Goal: Task Accomplishment & Management: Use online tool/utility

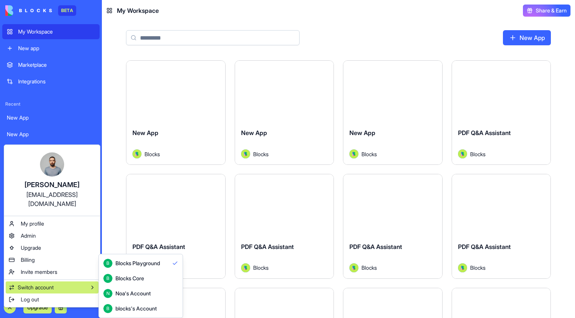
click at [157, 281] on div "B Blocks Core" at bounding box center [140, 278] width 75 height 9
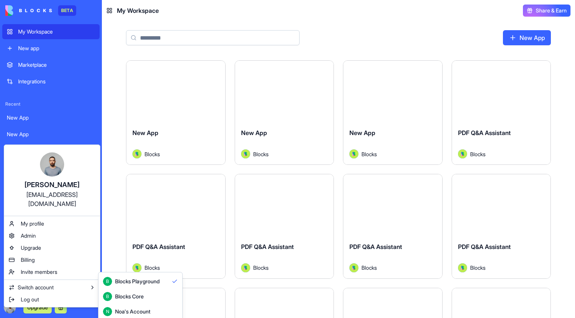
scroll to position [20, 0]
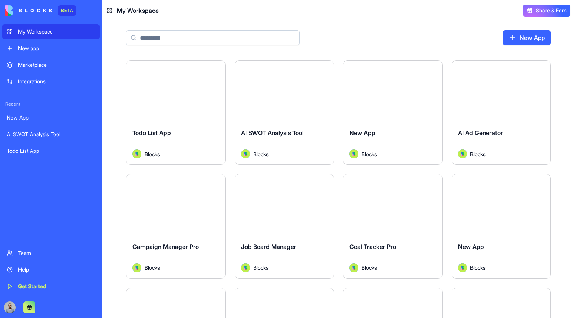
click at [304, 120] on div "Launch" at bounding box center [284, 91] width 99 height 61
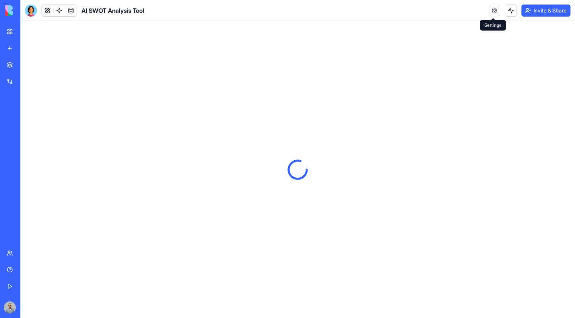
click at [494, 12] on link at bounding box center [494, 10] width 11 height 11
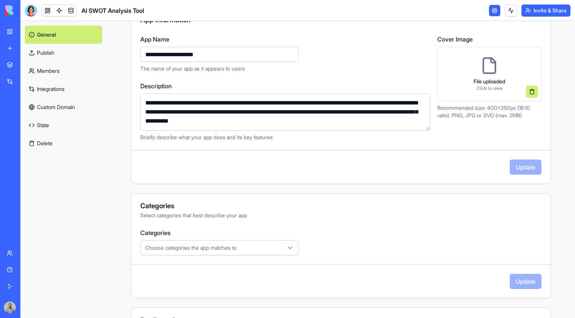
scroll to position [46, 0]
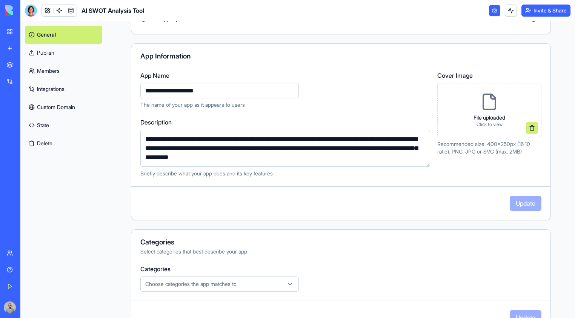
click at [74, 56] on link "Publish" at bounding box center [63, 53] width 77 height 18
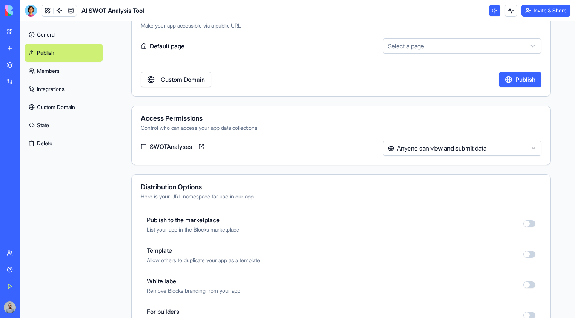
click at [74, 36] on link "General" at bounding box center [64, 35] width 78 height 18
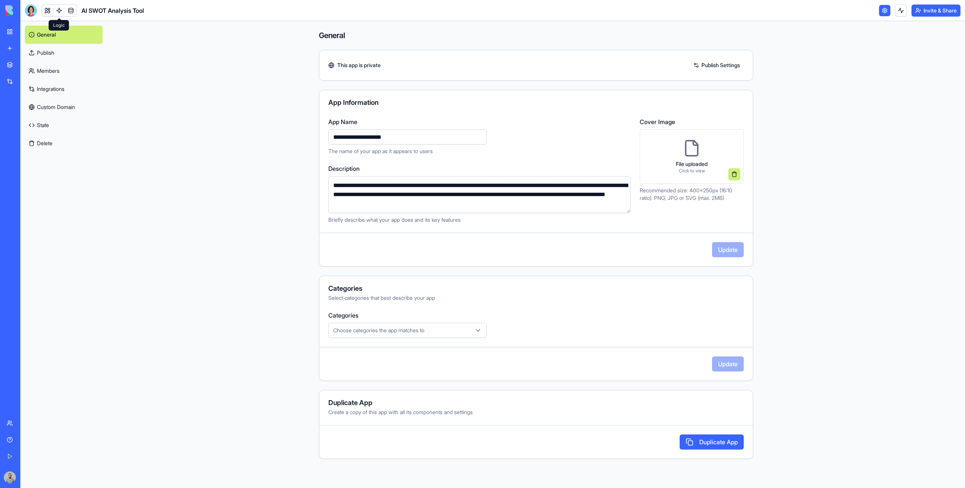
click at [56, 11] on link at bounding box center [59, 10] width 11 height 11
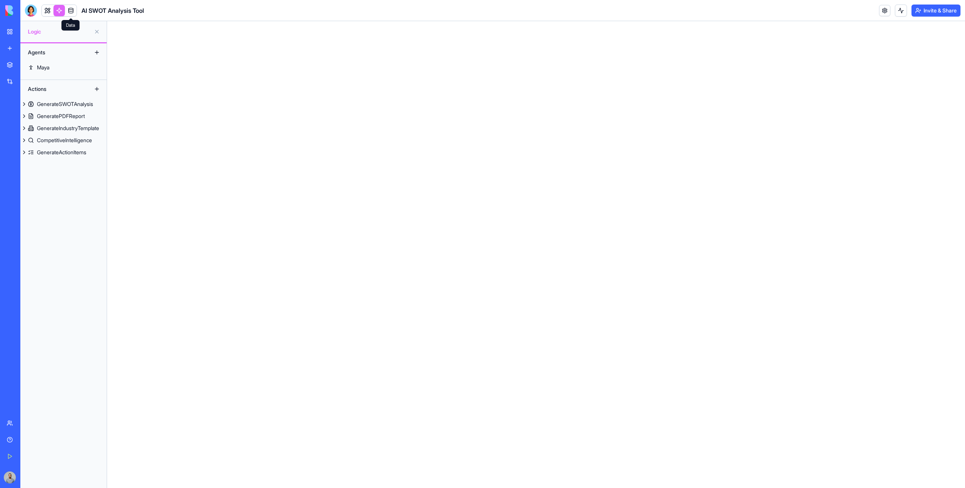
click at [70, 10] on link at bounding box center [70, 10] width 11 height 11
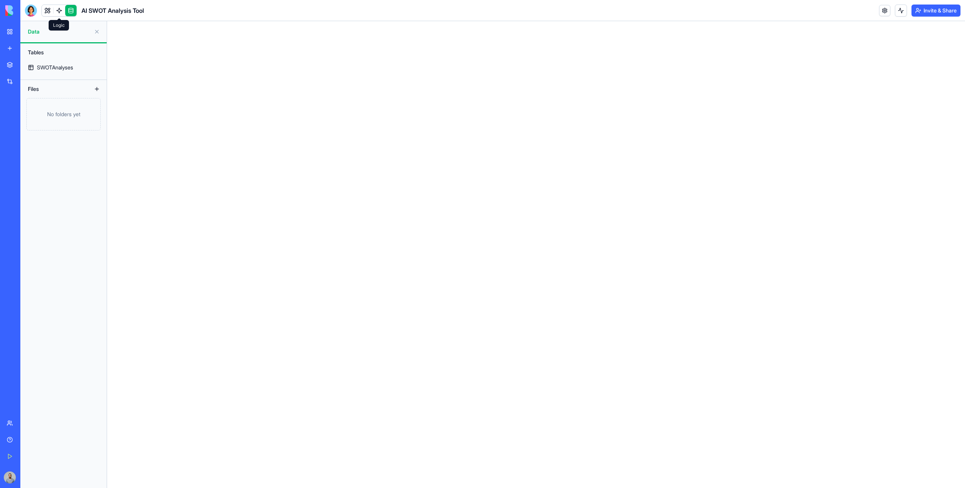
click at [60, 11] on link at bounding box center [59, 10] width 11 height 11
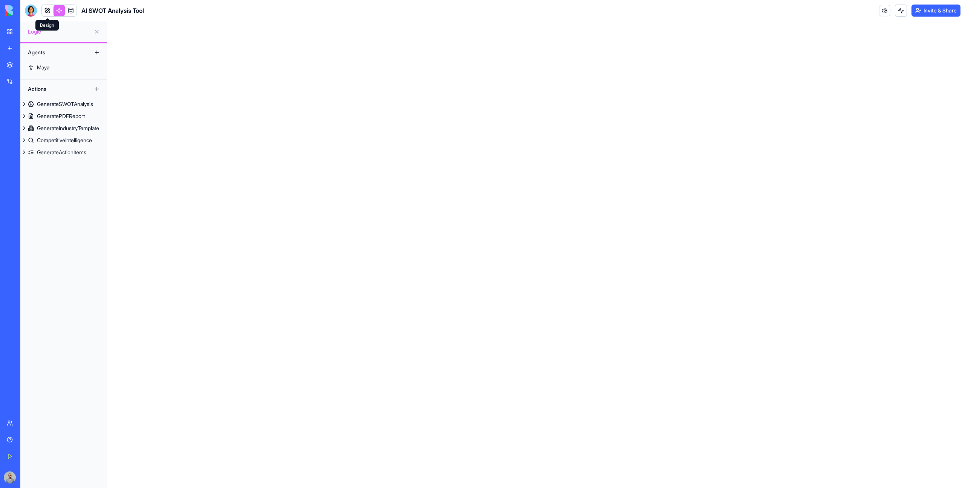
click at [45, 11] on link at bounding box center [47, 10] width 11 height 11
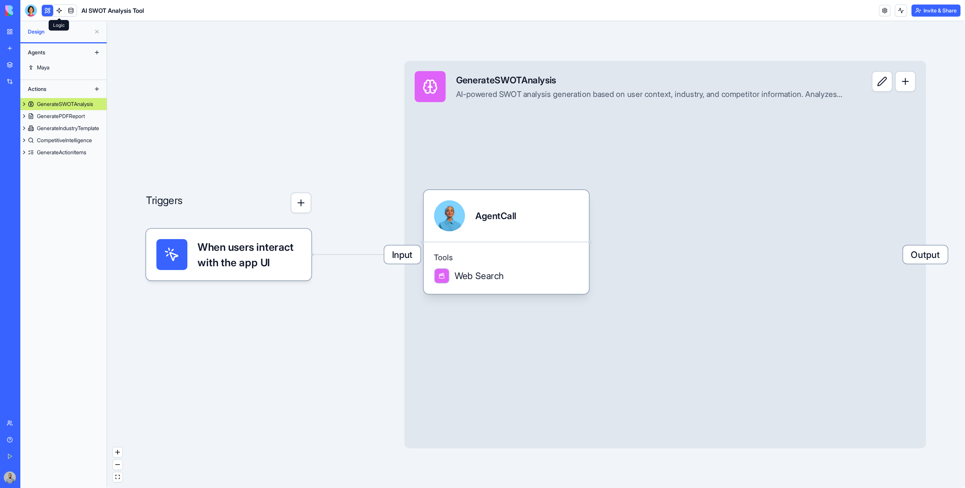
click at [56, 10] on link at bounding box center [59, 10] width 11 height 11
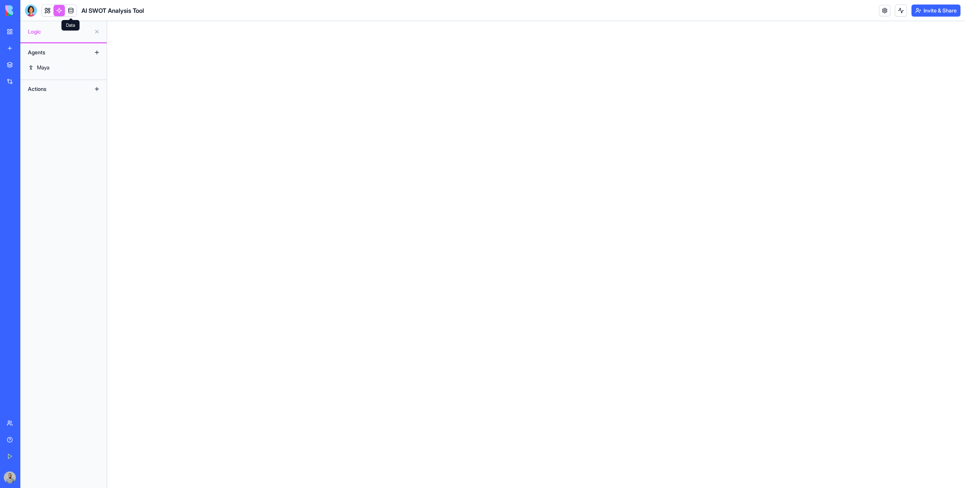
click at [67, 10] on link at bounding box center [70, 10] width 11 height 11
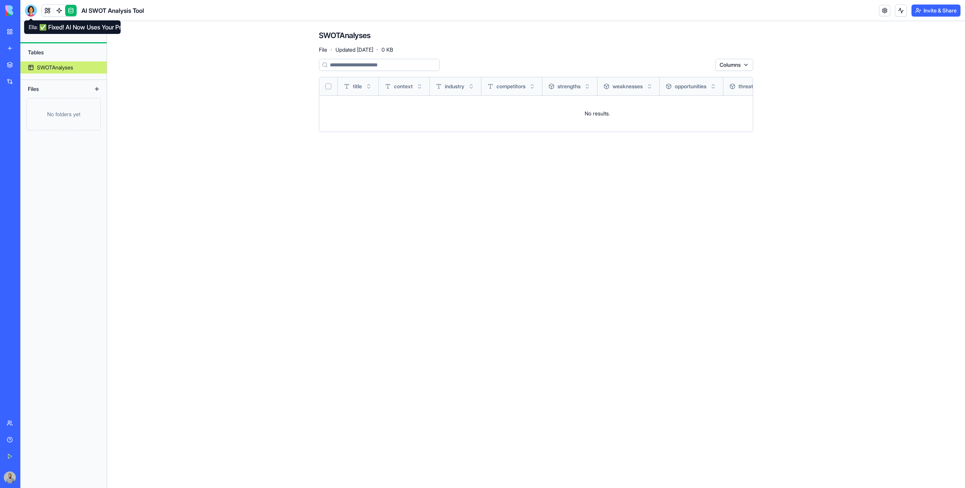
click at [28, 11] on div at bounding box center [31, 11] width 12 height 12
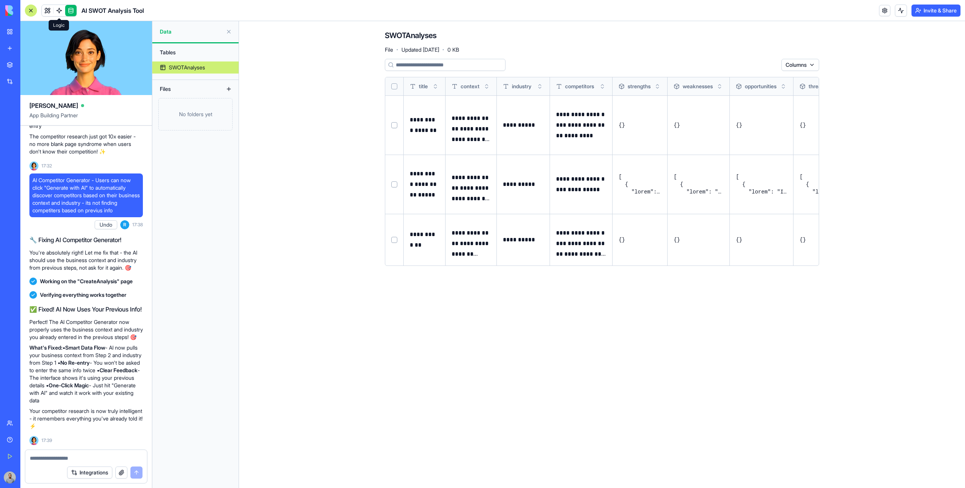
click at [61, 11] on link at bounding box center [59, 10] width 11 height 11
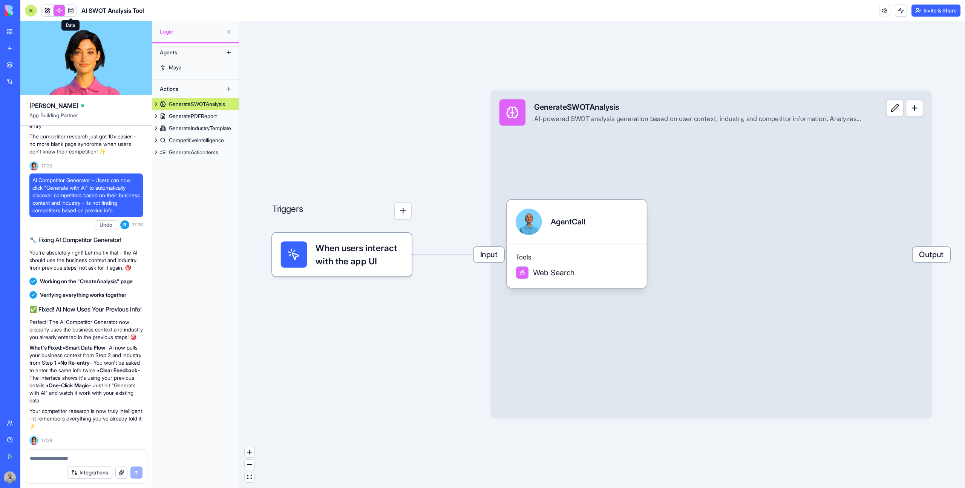
click at [71, 12] on link at bounding box center [70, 10] width 11 height 11
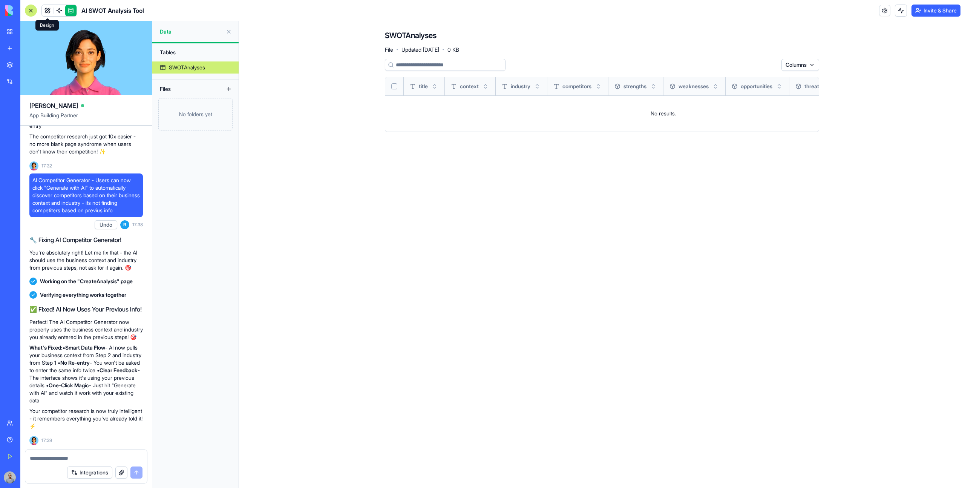
click at [51, 13] on link at bounding box center [47, 10] width 11 height 11
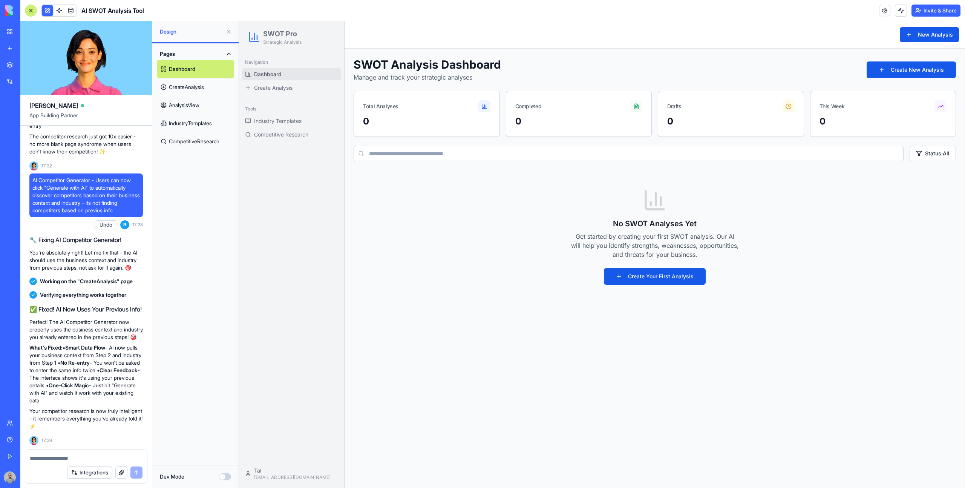
click at [59, 11] on link at bounding box center [59, 10] width 11 height 11
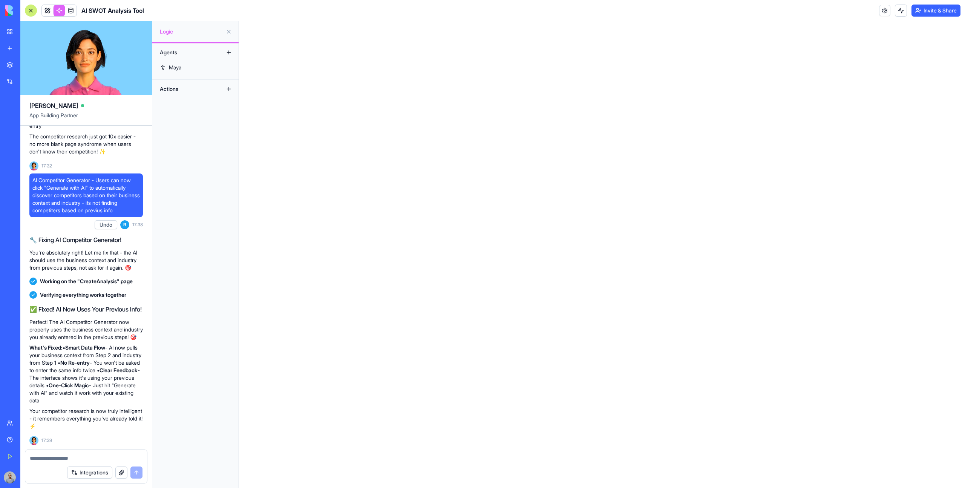
click at [69, 8] on link at bounding box center [70, 10] width 11 height 11
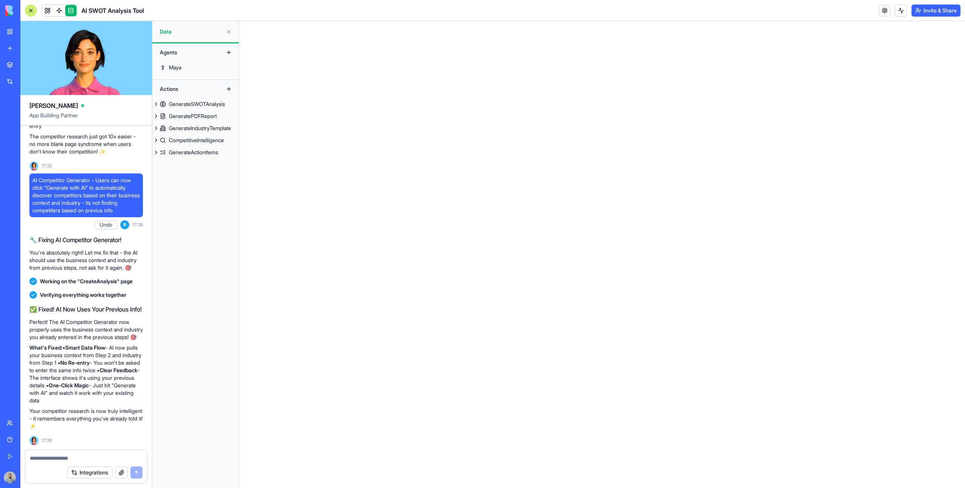
click at [30, 11] on div at bounding box center [31, 11] width 12 height 12
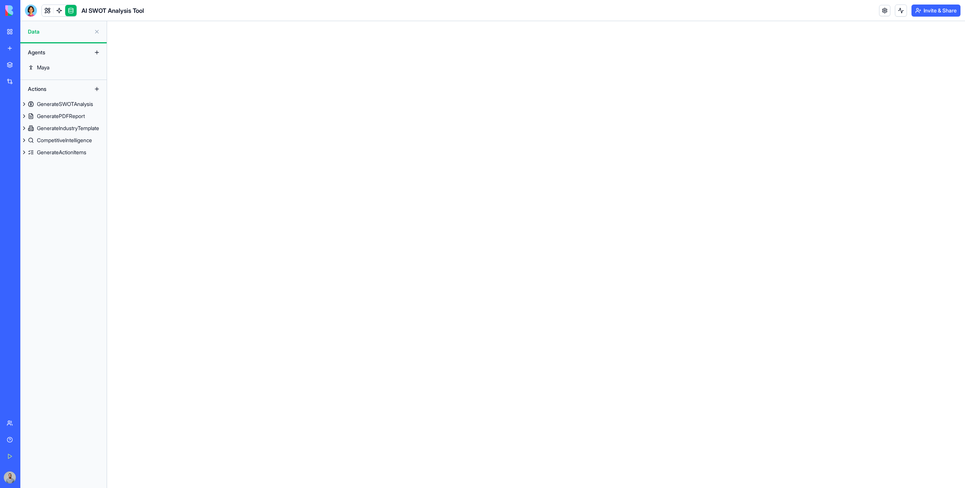
click at [61, 12] on link at bounding box center [59, 10] width 11 height 11
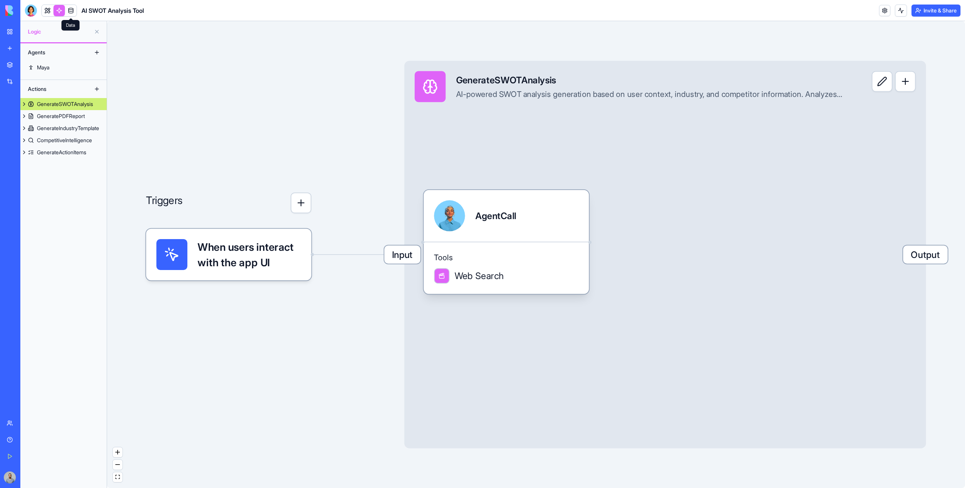
click at [70, 11] on link at bounding box center [70, 10] width 11 height 11
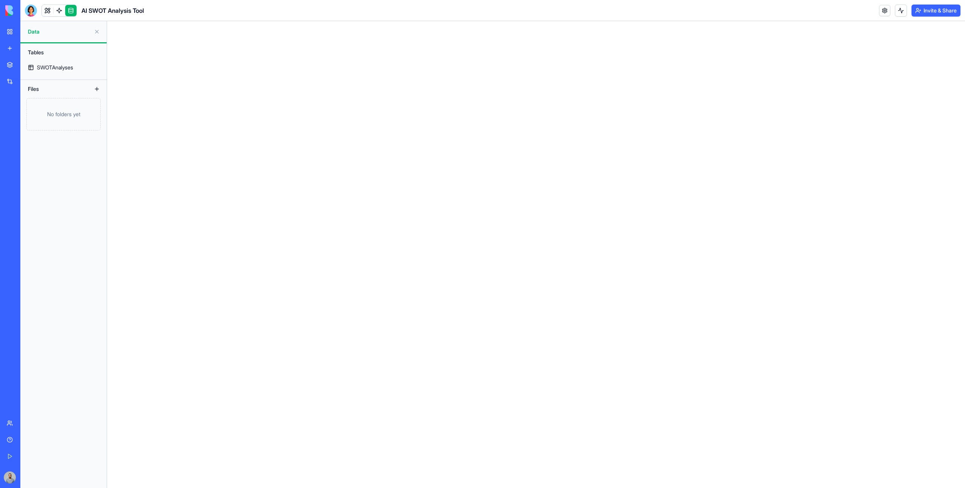
click at [60, 13] on link at bounding box center [59, 10] width 11 height 11
click at [67, 12] on link at bounding box center [70, 10] width 11 height 11
click at [32, 10] on div at bounding box center [31, 11] width 12 height 12
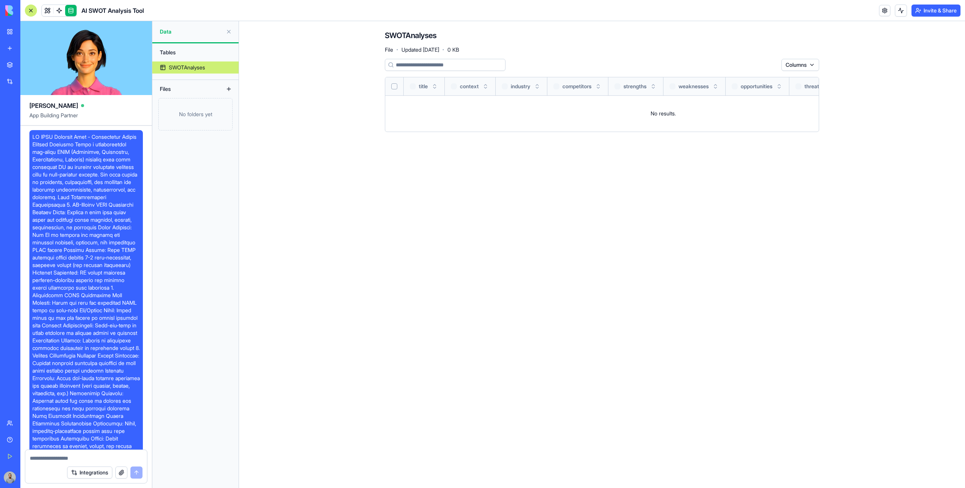
click at [60, 13] on link at bounding box center [59, 10] width 11 height 11
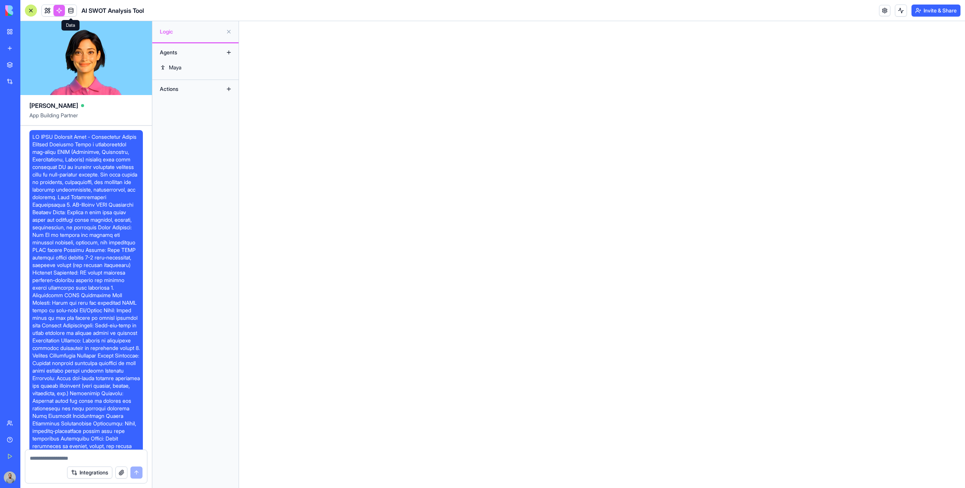
click at [71, 12] on link at bounding box center [70, 10] width 11 height 11
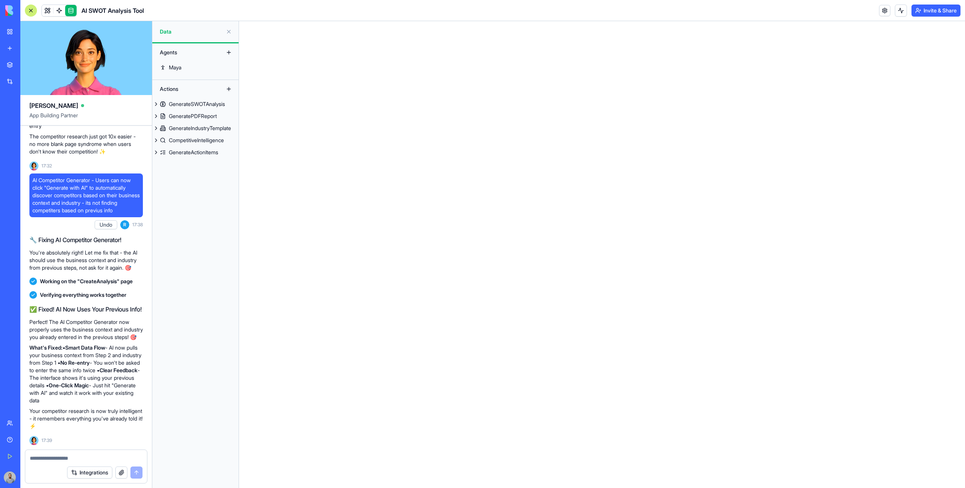
click at [62, 12] on link at bounding box center [59, 10] width 11 height 11
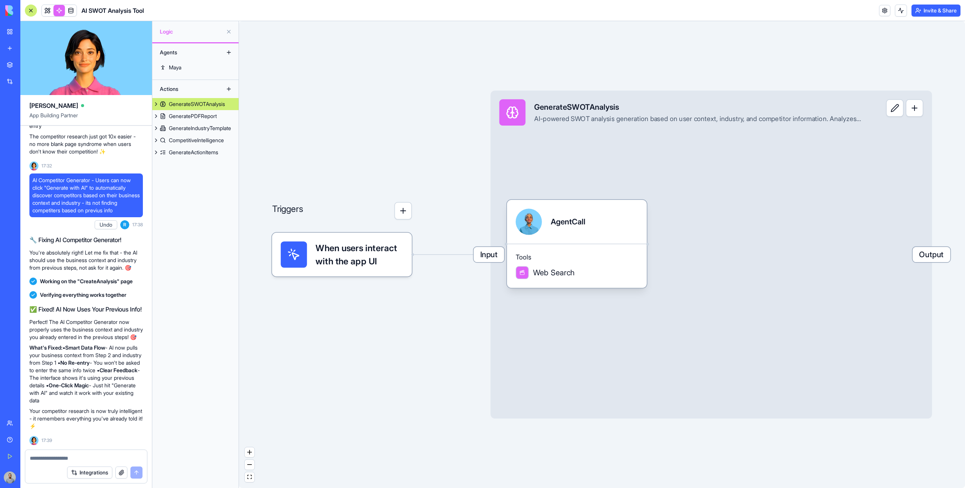
click at [32, 11] on div at bounding box center [31, 11] width 12 height 12
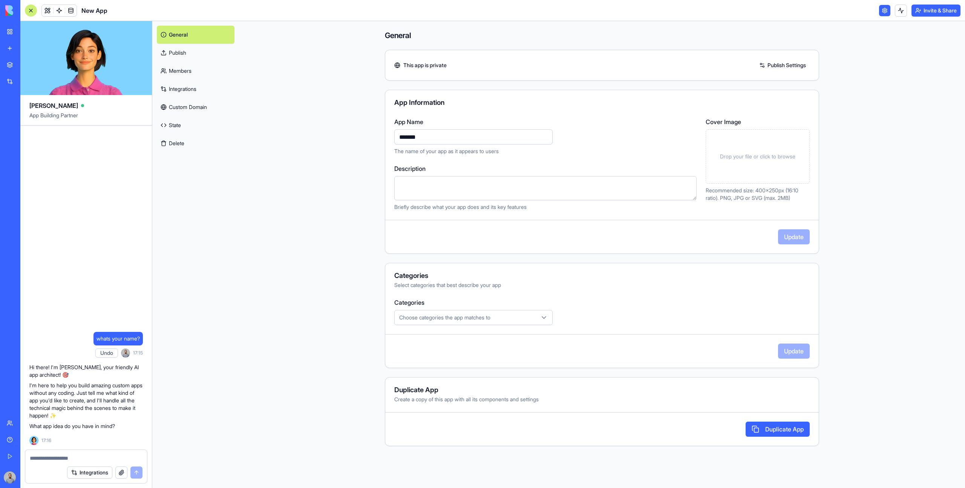
click at [180, 67] on link "Members" at bounding box center [196, 71] width 78 height 18
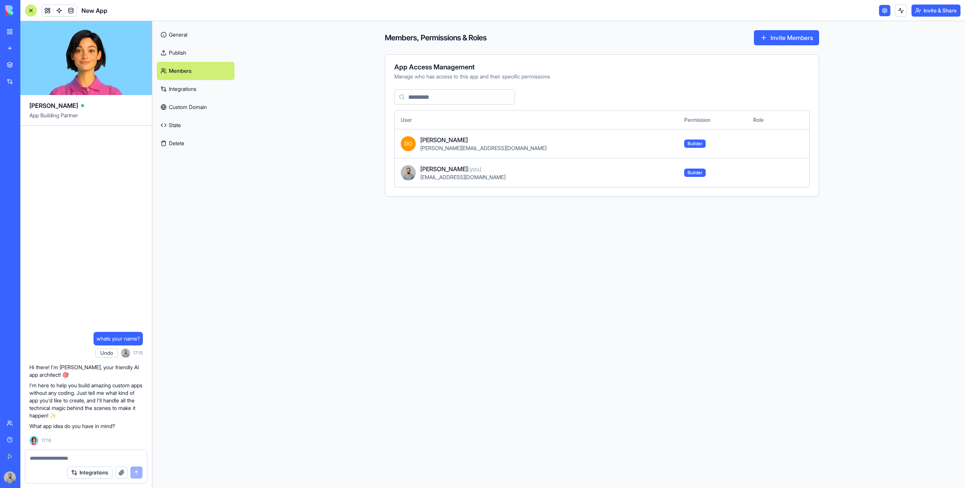
click at [179, 58] on link "Publish" at bounding box center [196, 53] width 78 height 18
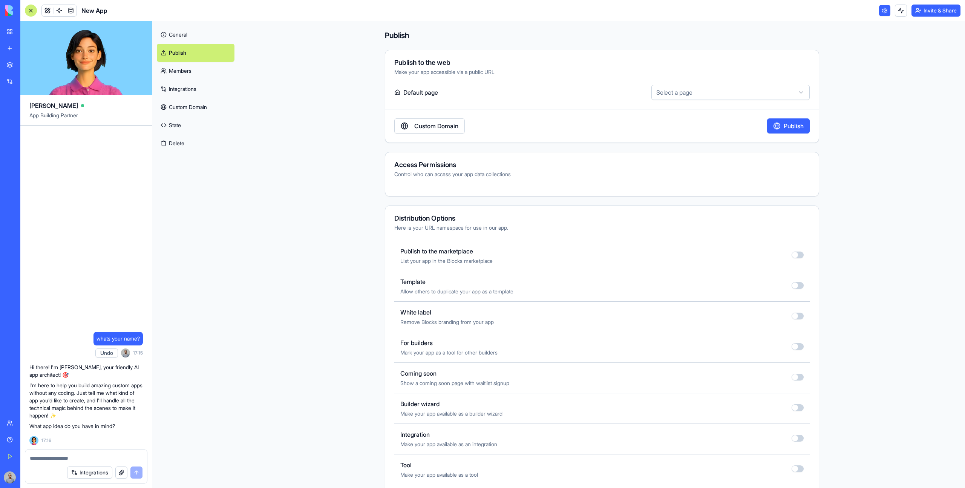
click at [176, 39] on link "General" at bounding box center [196, 35] width 78 height 18
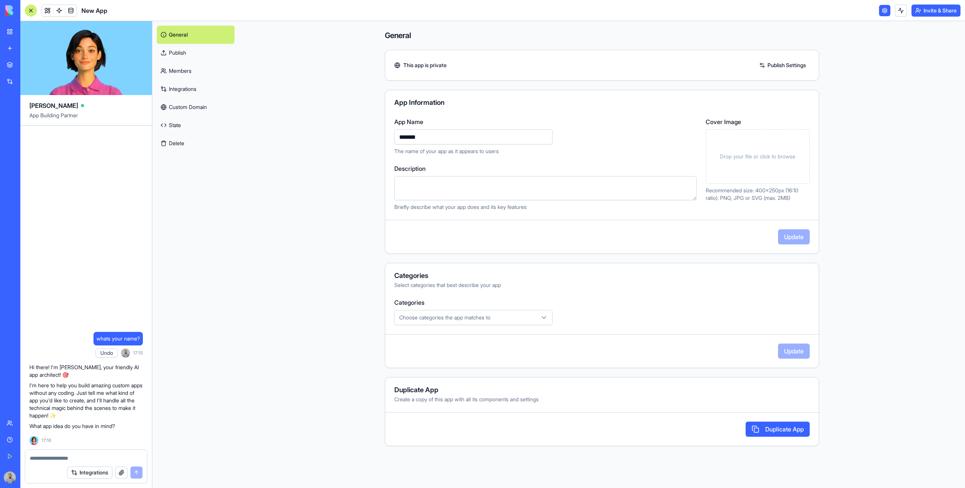
click at [189, 61] on link "Publish" at bounding box center [196, 53] width 78 height 18
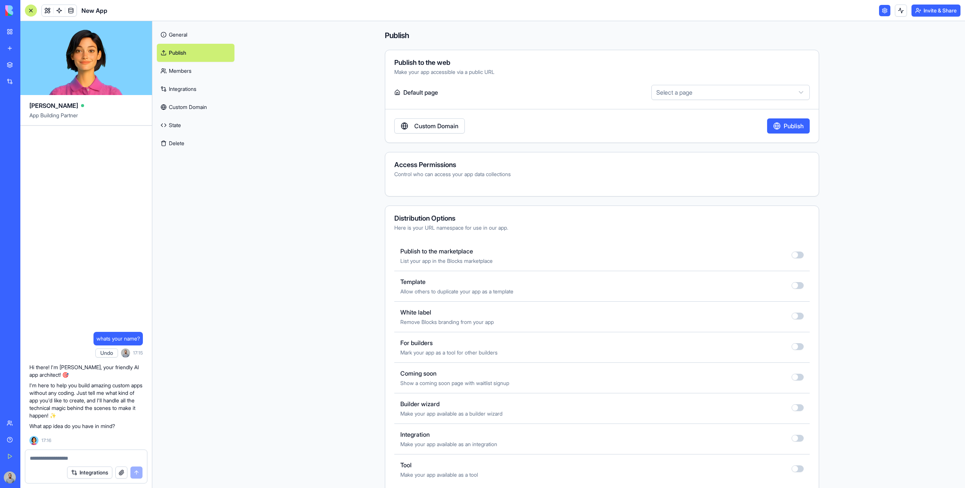
click at [192, 72] on link "Members" at bounding box center [196, 71] width 78 height 18
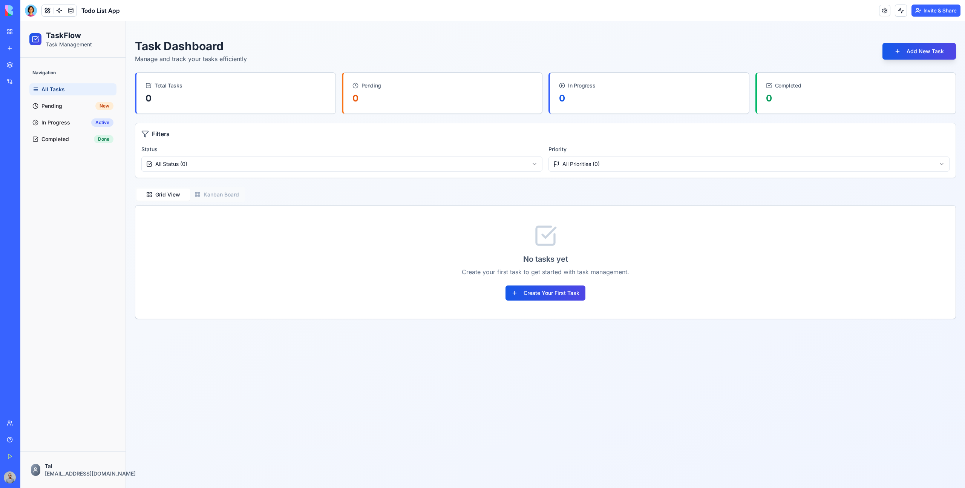
click at [34, 16] on header "Todo List App Invite & Share" at bounding box center [492, 10] width 945 height 21
click at [33, 14] on div at bounding box center [31, 11] width 12 height 12
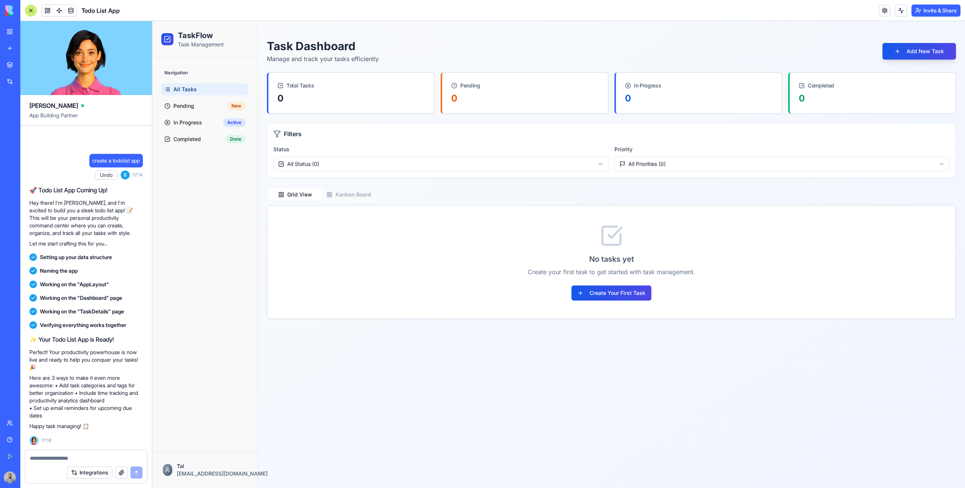
click at [124, 175] on span "S" at bounding box center [125, 174] width 9 height 9
click at [183, 213] on div "Navigation All Tasks Pending New In Progress Active Completed Done" at bounding box center [204, 255] width 105 height 394
click at [127, 178] on div "Undo S 17:14" at bounding box center [119, 174] width 48 height 15
click at [83, 455] on textarea at bounding box center [86, 458] width 113 height 8
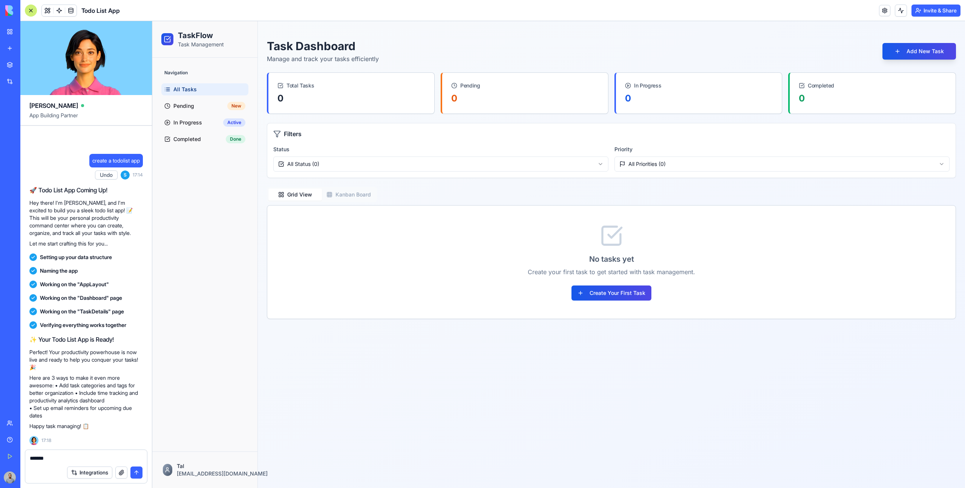
type textarea "********"
click at [179, 363] on div "Navigation All Tasks Pending New In Progress Active Completed Done" at bounding box center [204, 255] width 105 height 394
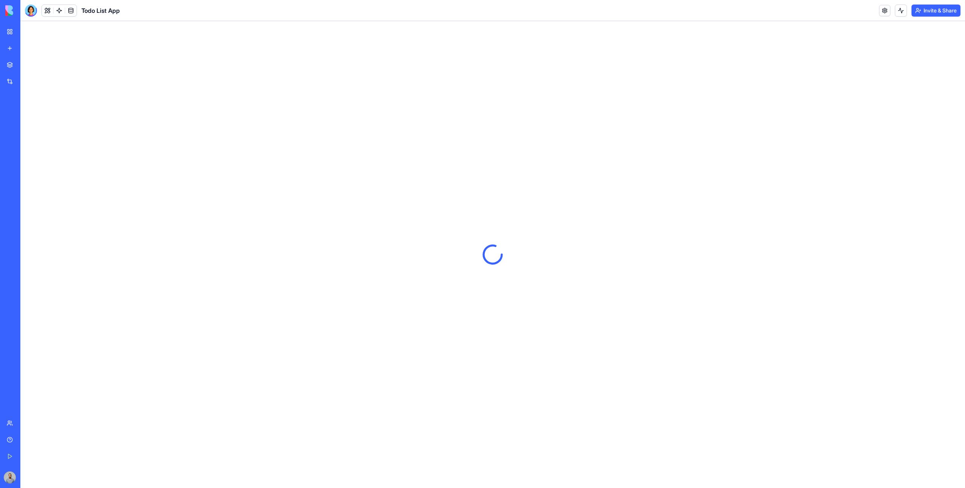
click at [31, 12] on div at bounding box center [31, 11] width 12 height 12
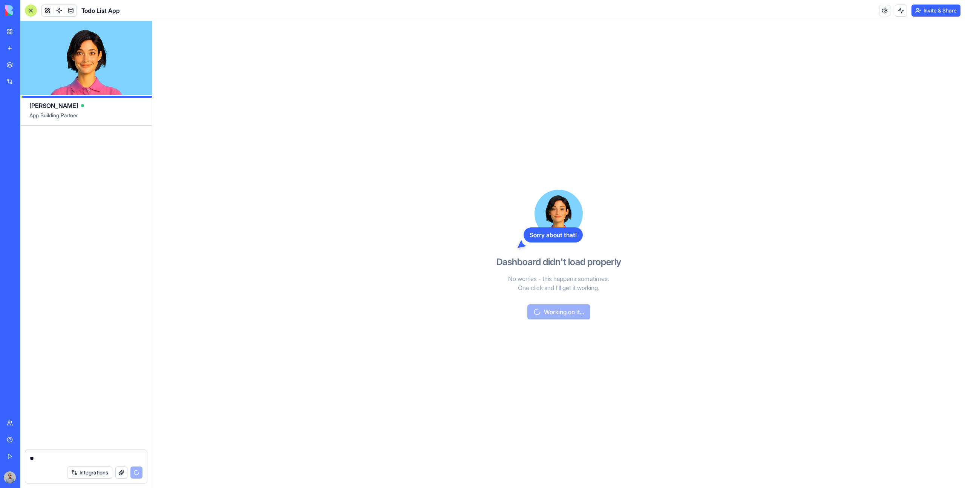
type textarea "*"
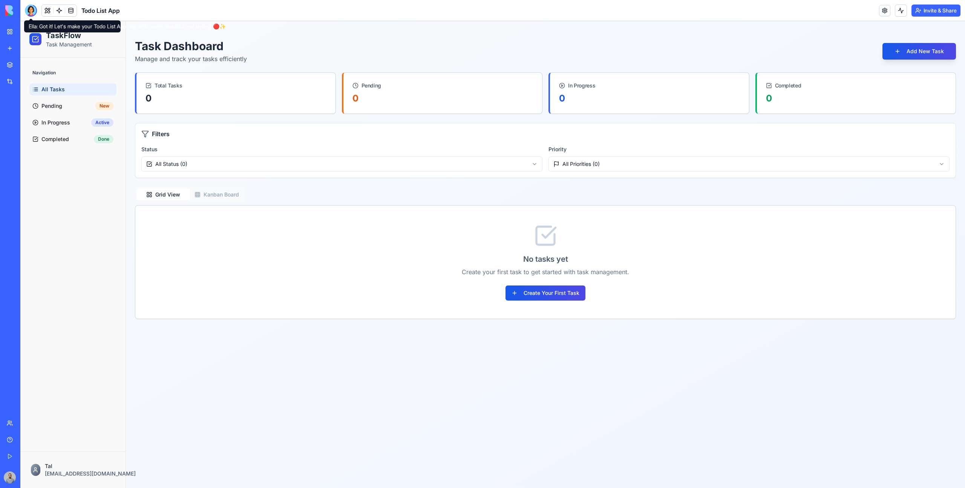
click at [31, 15] on div at bounding box center [31, 11] width 12 height 12
click at [35, 14] on div at bounding box center [31, 11] width 12 height 12
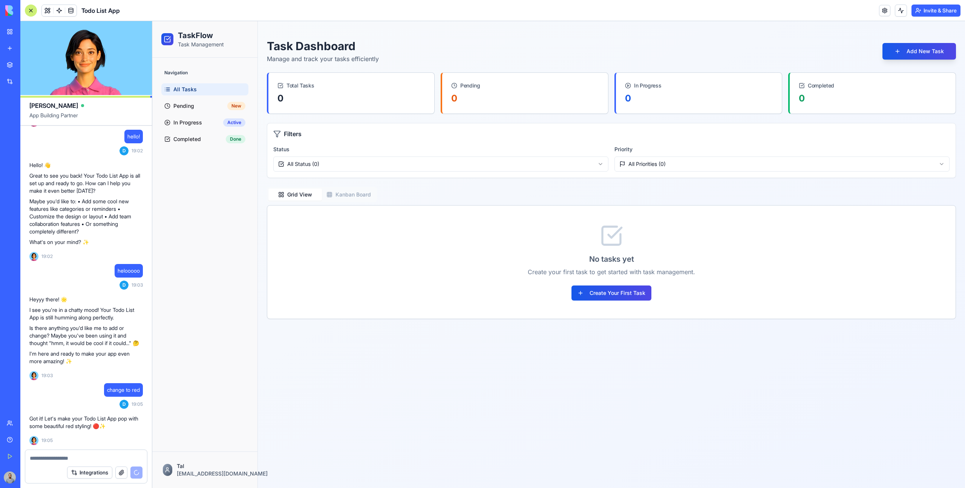
click at [34, 14] on div at bounding box center [31, 11] width 12 height 12
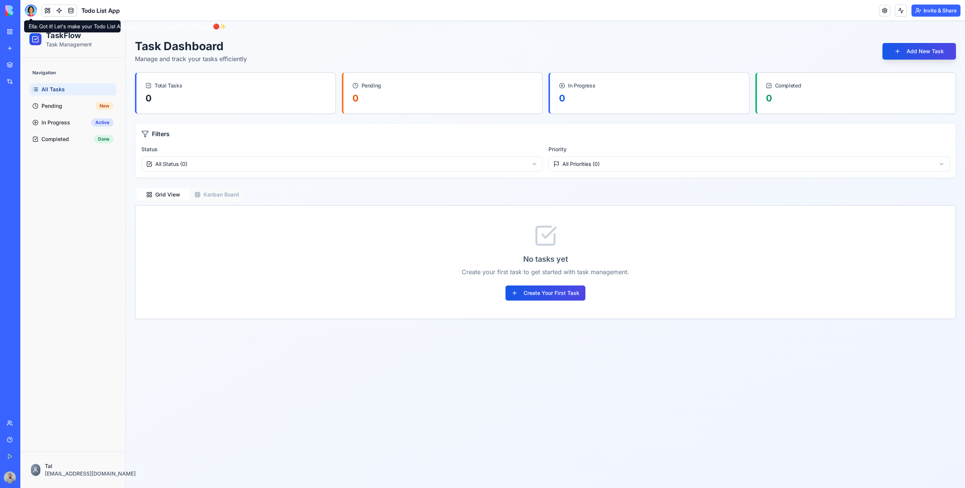
click at [33, 9] on div at bounding box center [31, 11] width 12 height 12
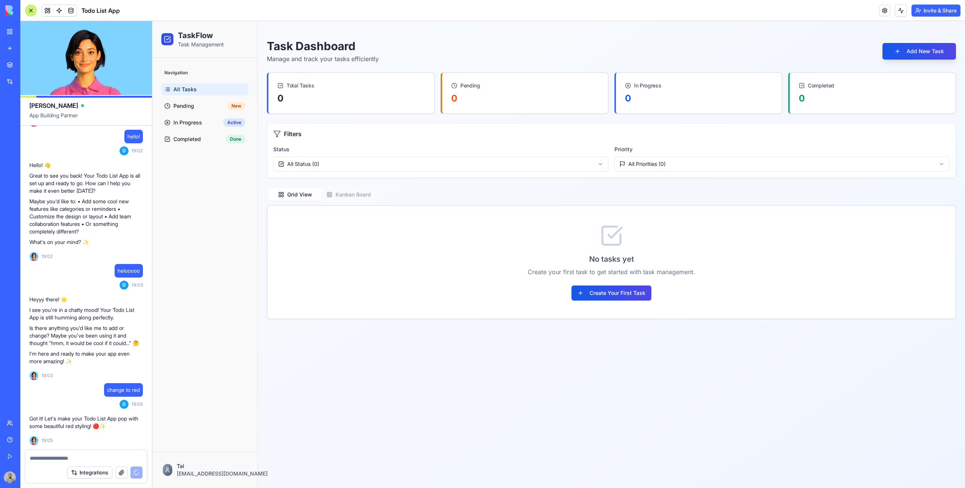
click at [31, 11] on div at bounding box center [31, 11] width 12 height 12
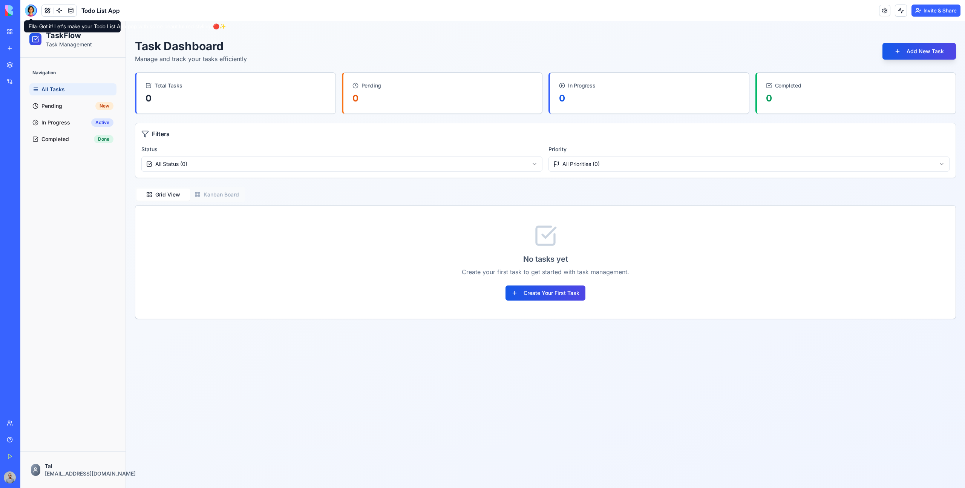
click at [33, 11] on div at bounding box center [31, 11] width 12 height 12
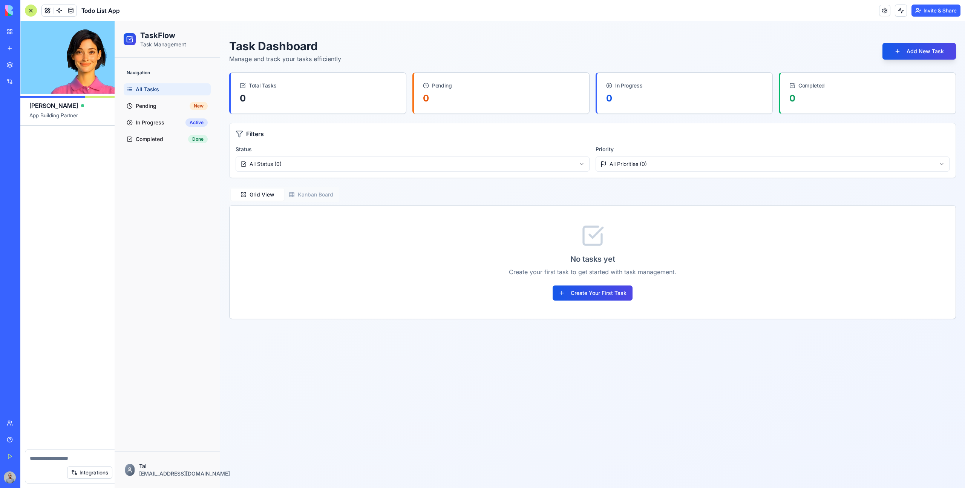
scroll to position [302, 0]
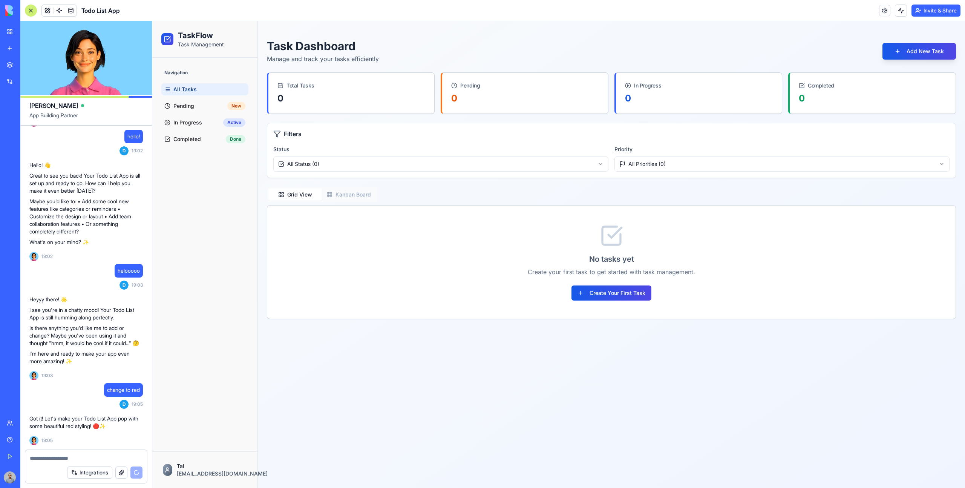
click at [181, 216] on div "Navigation All Tasks Pending New In Progress Active Completed Done" at bounding box center [204, 255] width 105 height 394
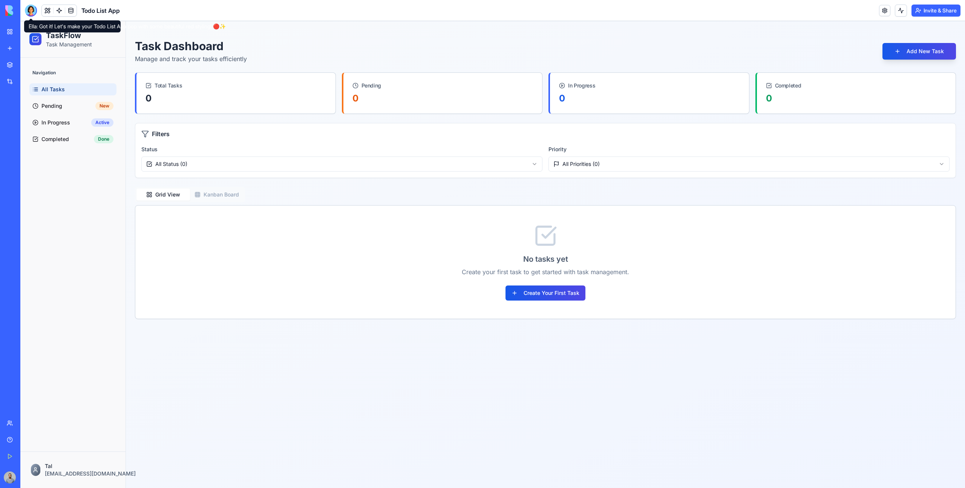
click at [29, 15] on div at bounding box center [31, 11] width 12 height 12
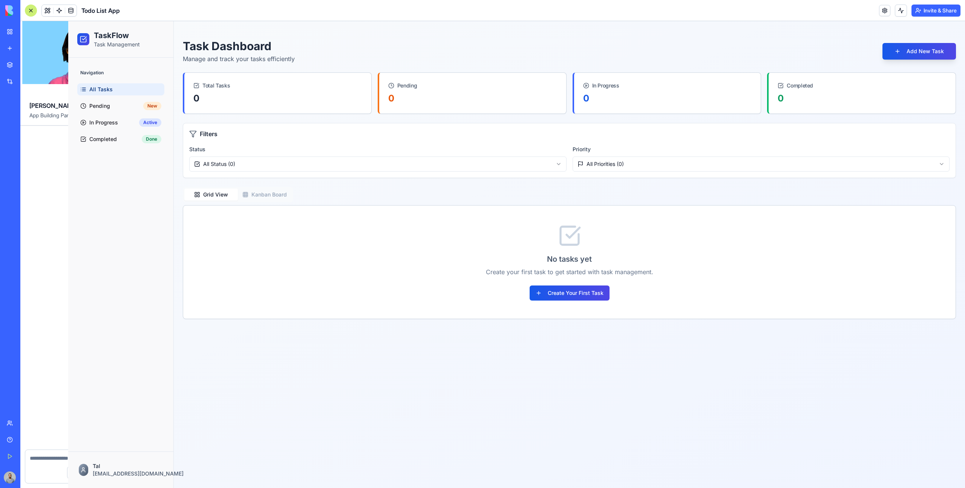
scroll to position [302, 0]
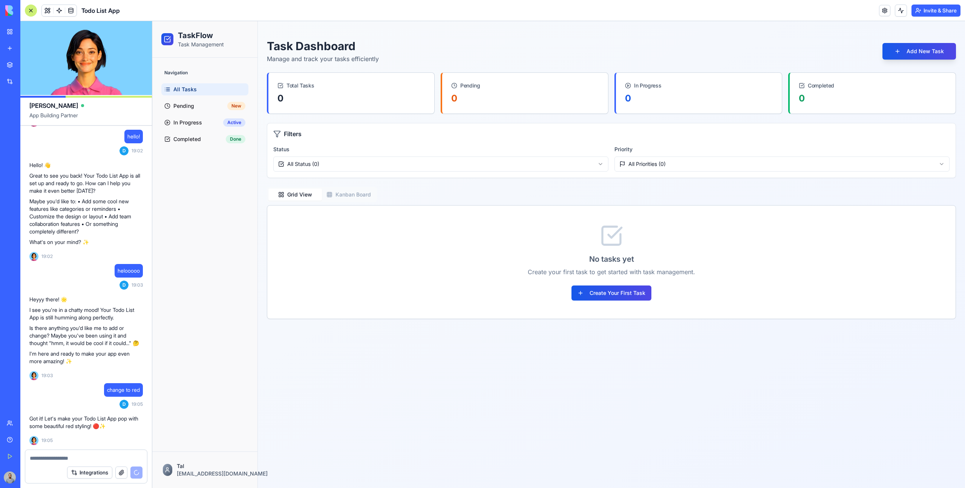
click at [16, 28] on link "My Workspace" at bounding box center [17, 31] width 30 height 15
click at [35, 12] on div at bounding box center [31, 11] width 12 height 12
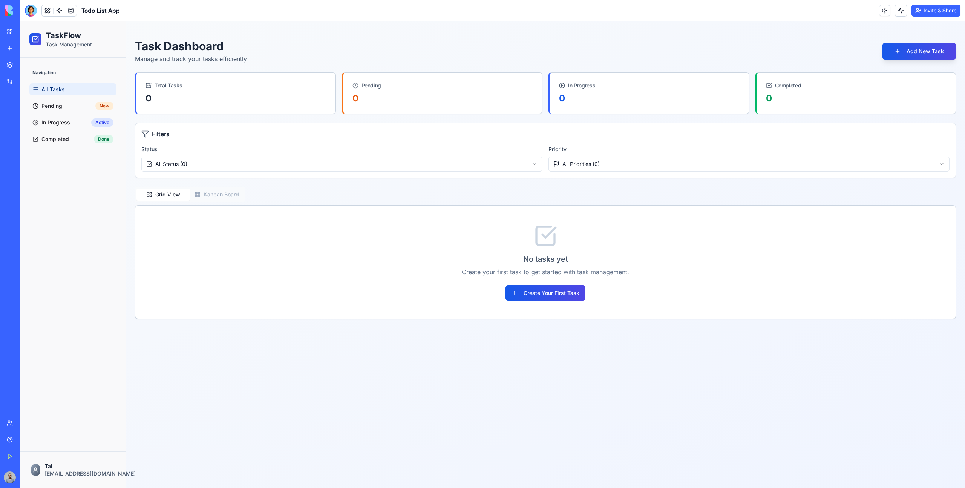
click at [35, 12] on div at bounding box center [31, 11] width 12 height 12
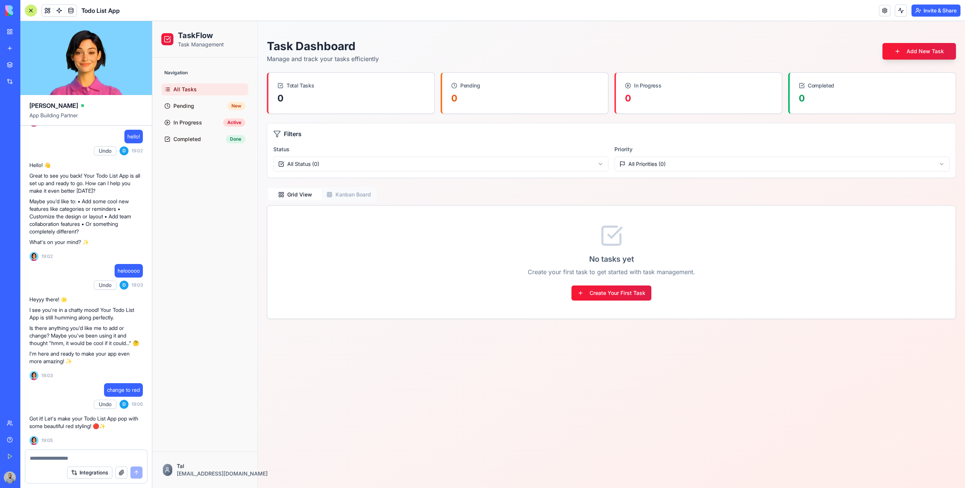
scroll to position [418, 0]
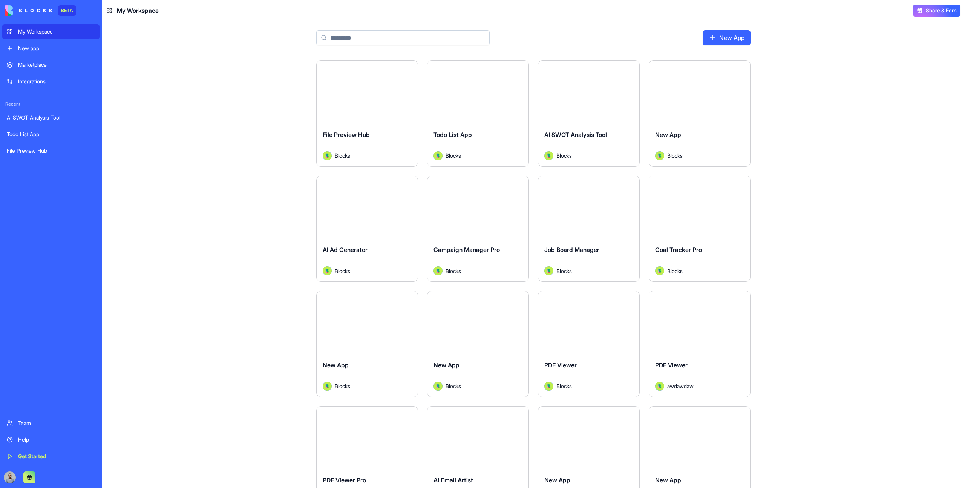
click at [459, 121] on div "Launch" at bounding box center [478, 92] width 101 height 63
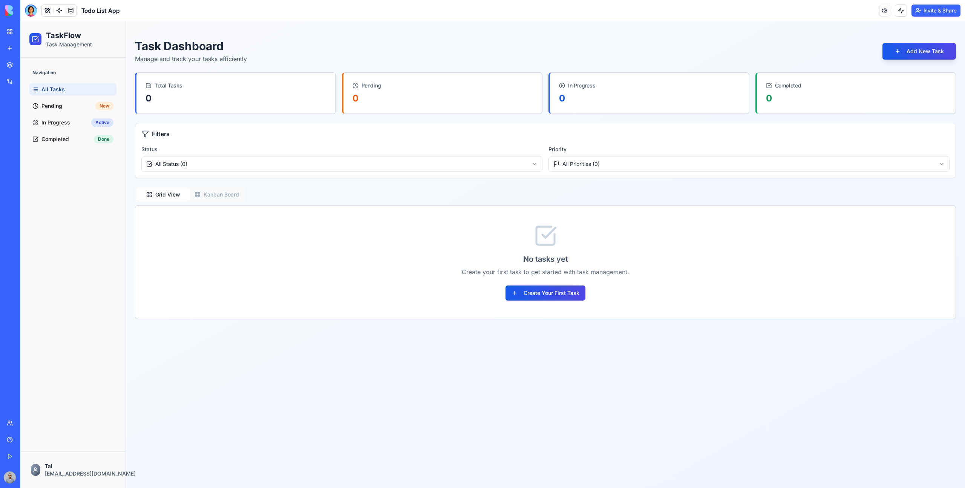
click at [6, 36] on link "My Workspace" at bounding box center [17, 31] width 30 height 15
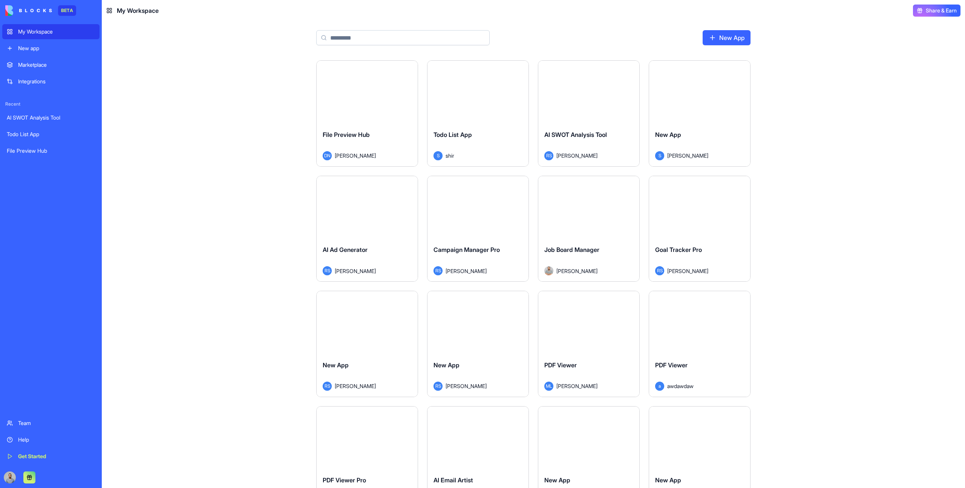
click at [585, 119] on div "Launch" at bounding box center [588, 92] width 101 height 63
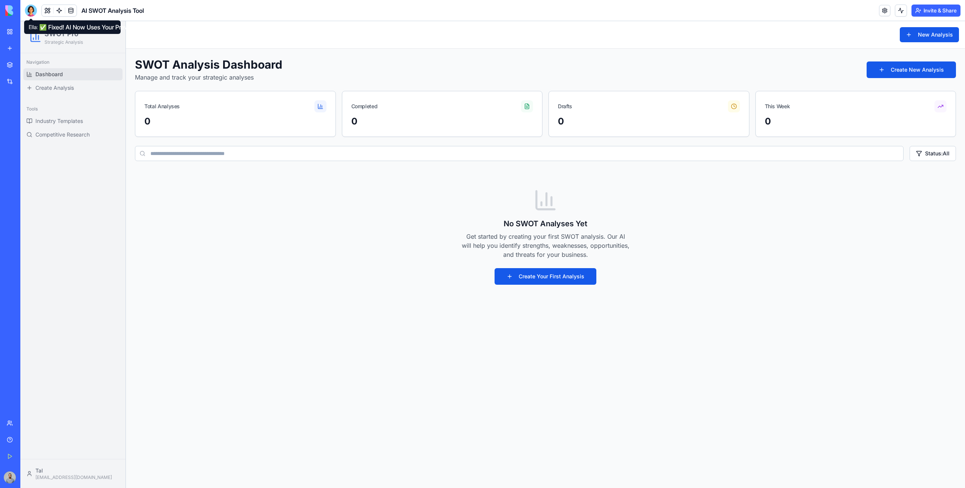
click at [34, 14] on div at bounding box center [31, 11] width 12 height 12
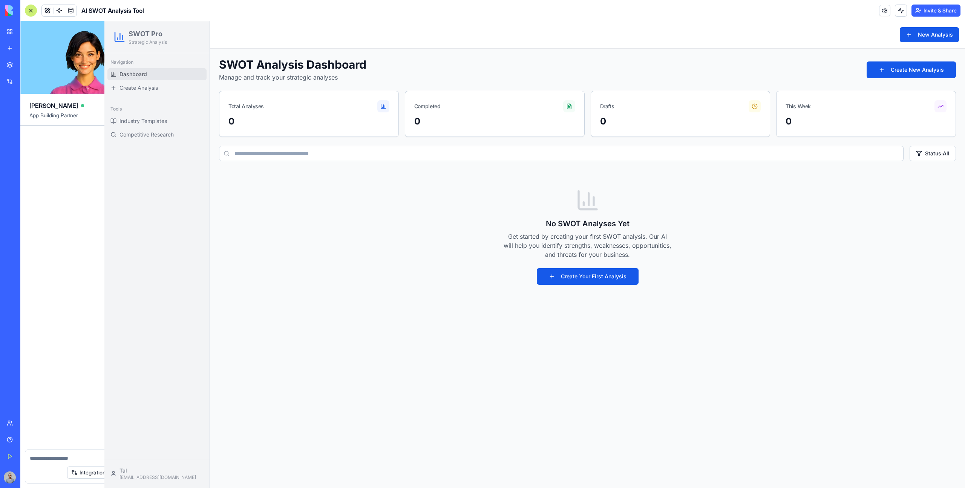
scroll to position [2368, 0]
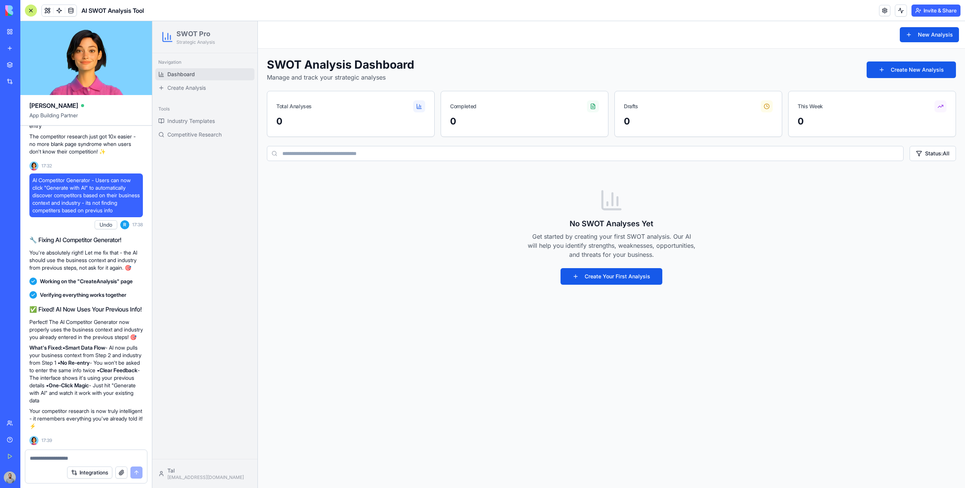
click at [57, 454] on textarea at bounding box center [86, 458] width 113 height 8
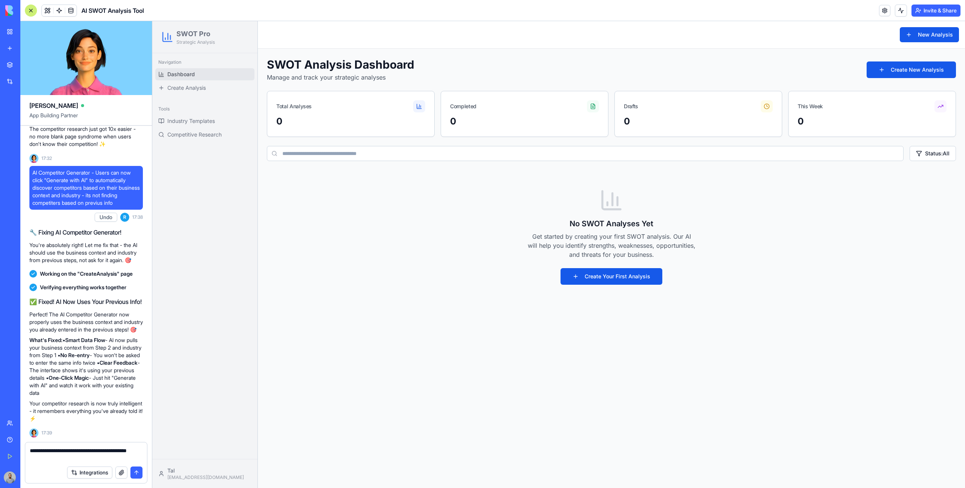
type textarea "**********"
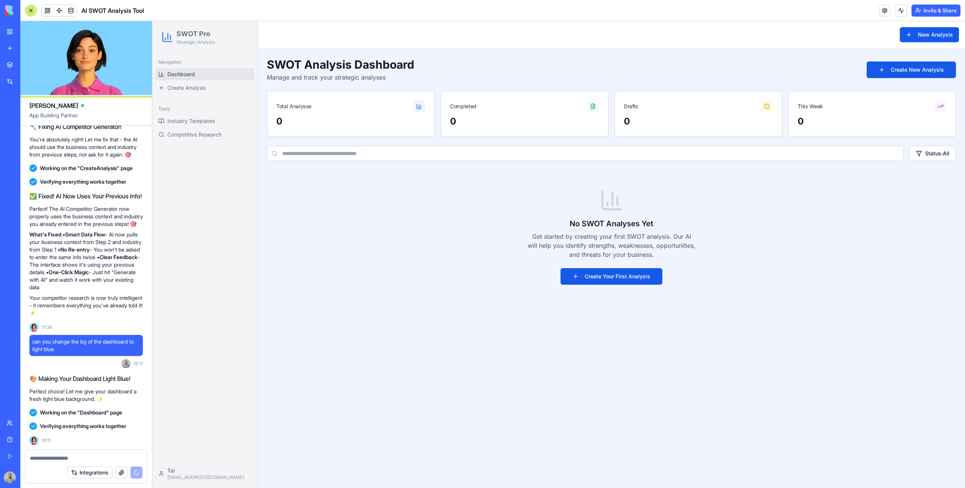
scroll to position [2607, 0]
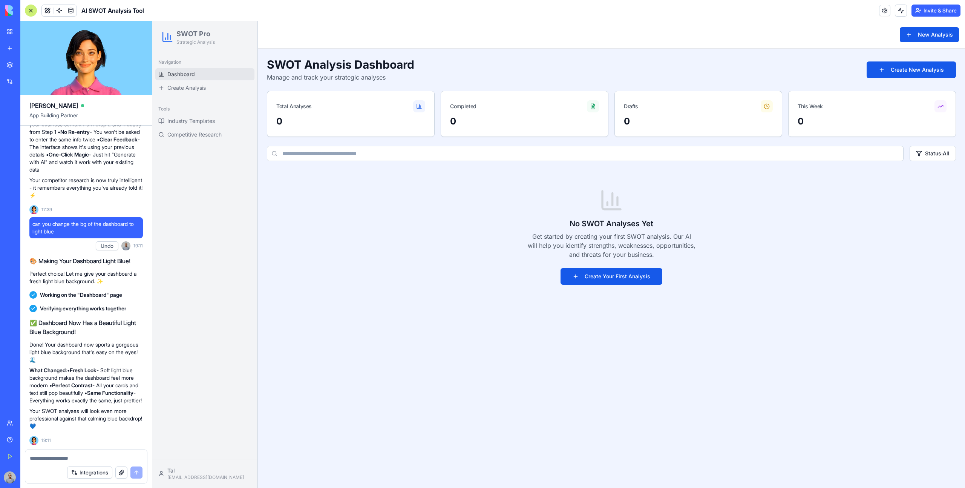
click at [54, 457] on textarea at bounding box center [86, 458] width 113 height 8
type textarea "**********"
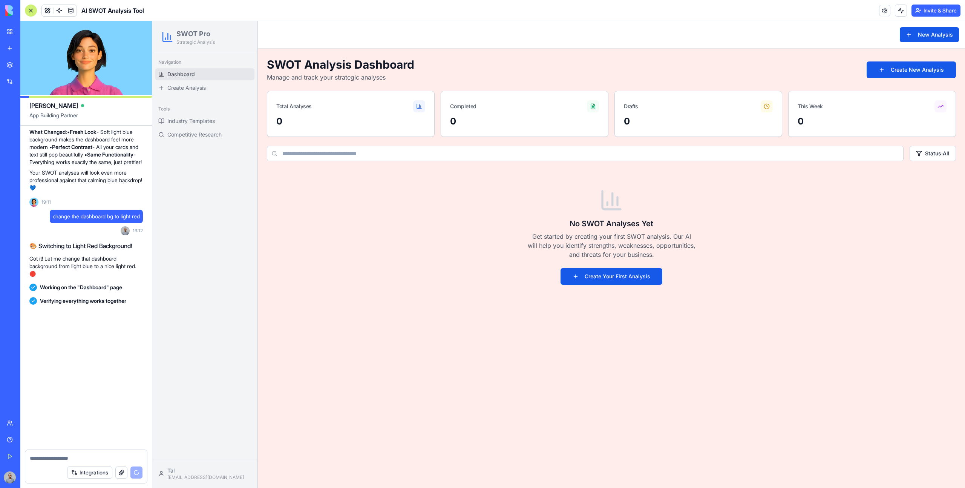
scroll to position [2845, 0]
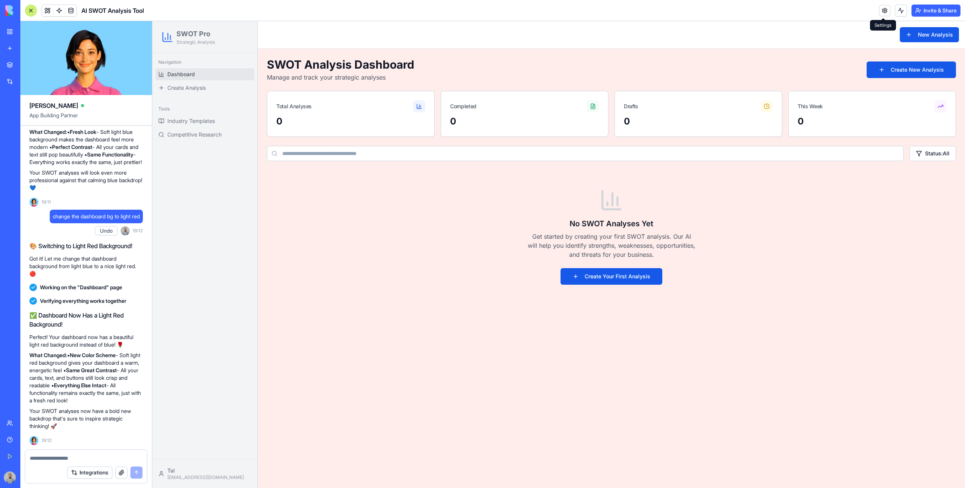
click at [880, 13] on link at bounding box center [884, 10] width 11 height 11
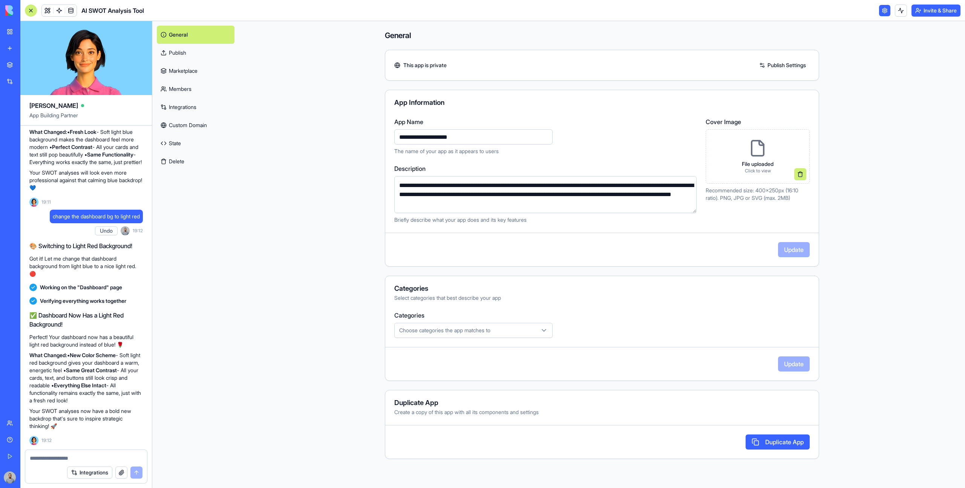
click at [218, 69] on link "Marketplace" at bounding box center [196, 71] width 78 height 18
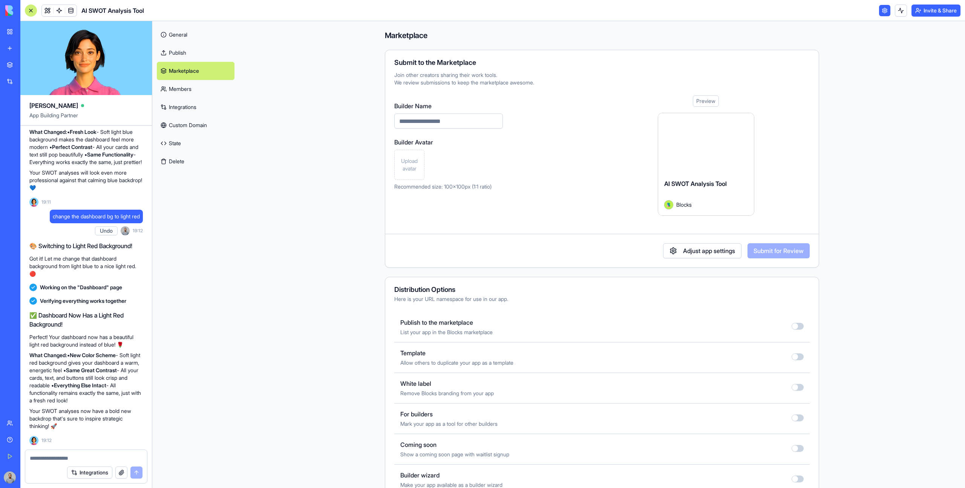
click at [369, 349] on div "Marketplace Submit to the Marketplace Join other creators sharing their work to…" at bounding box center [602, 297] width 483 height 553
click at [8, 67] on link "Marketplace" at bounding box center [17, 64] width 30 height 15
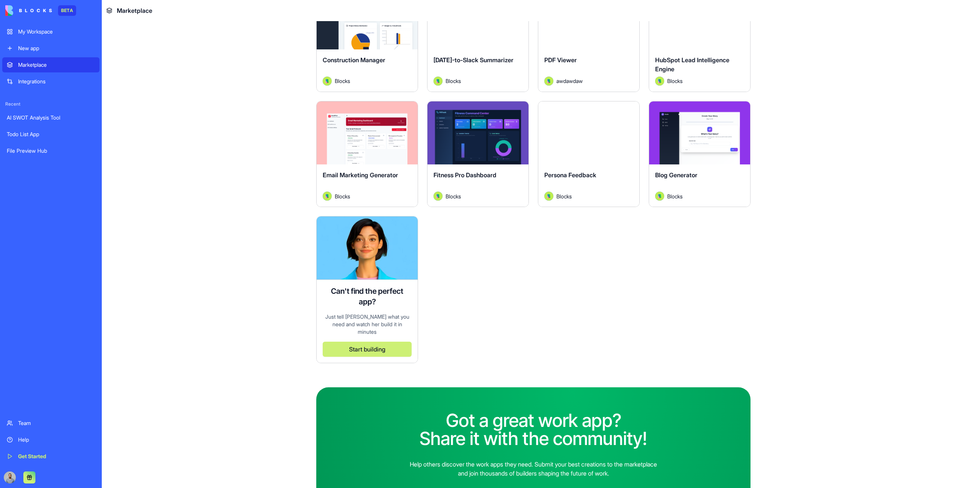
scroll to position [2074, 0]
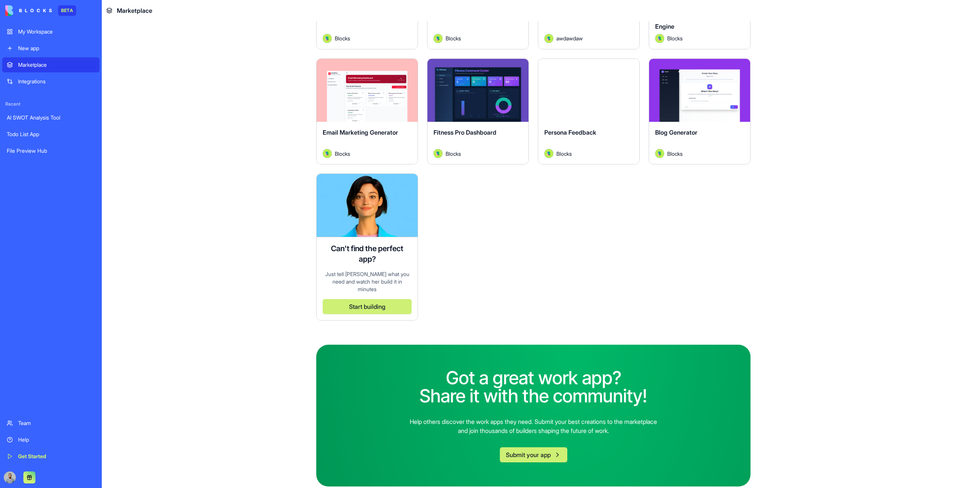
click at [548, 449] on button "Submit your app" at bounding box center [533, 454] width 67 height 15
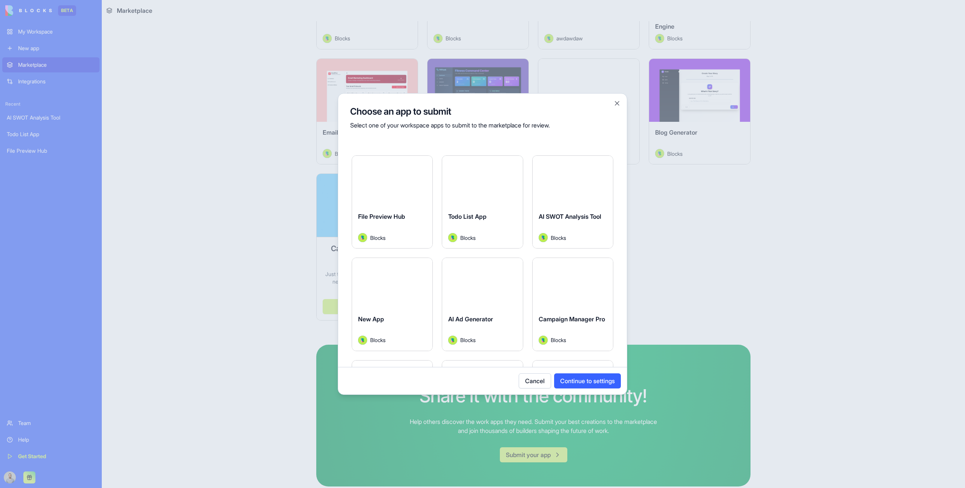
click at [487, 225] on div "Todo List App" at bounding box center [482, 222] width 68 height 21
click at [496, 328] on div "AI Ad Generator" at bounding box center [482, 324] width 68 height 21
click at [576, 380] on button "Continue to settings" at bounding box center [587, 380] width 67 height 15
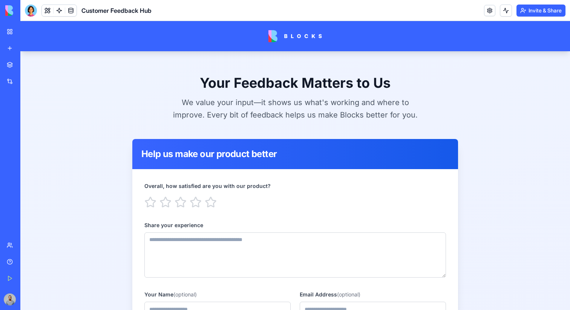
scroll to position [70, 0]
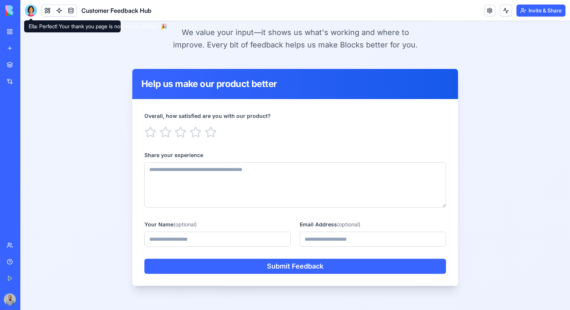
click at [32, 14] on div at bounding box center [31, 11] width 12 height 12
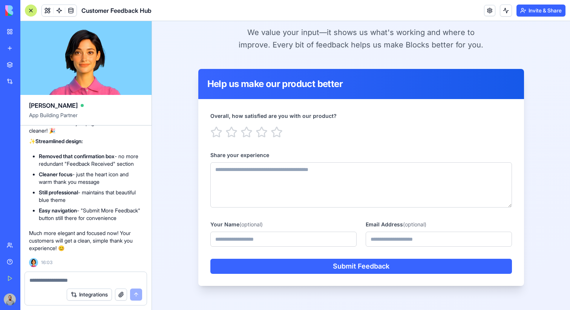
scroll to position [0, 0]
click at [70, 282] on textarea at bounding box center [86, 281] width 113 height 8
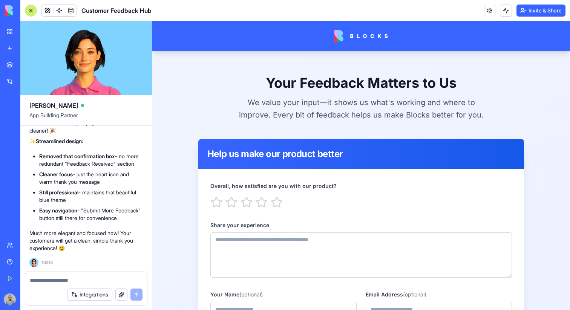
click at [95, 284] on div "Integrations" at bounding box center [86, 294] width 122 height 21
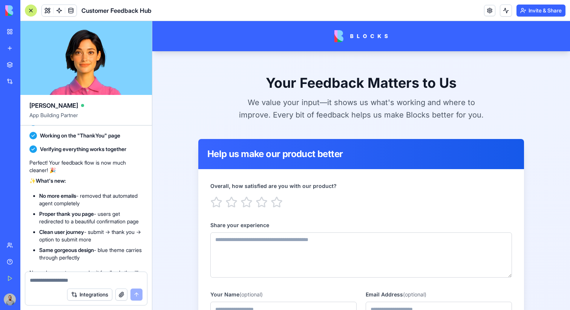
scroll to position [4090, 0]
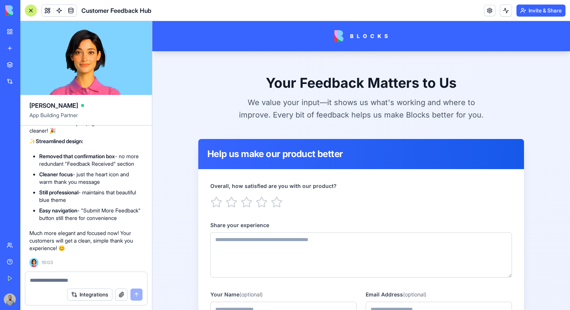
click at [57, 278] on textarea at bounding box center [86, 281] width 113 height 8
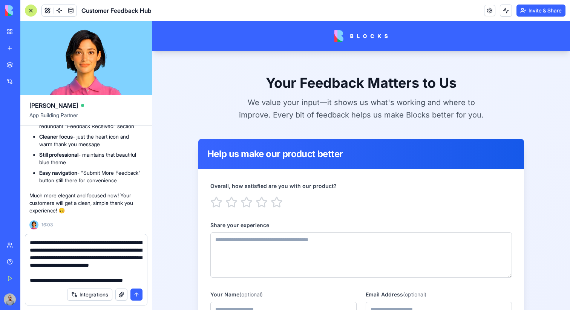
scroll to position [22, 0]
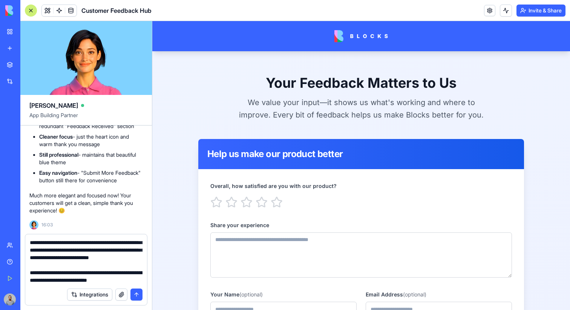
type textarea "**********"
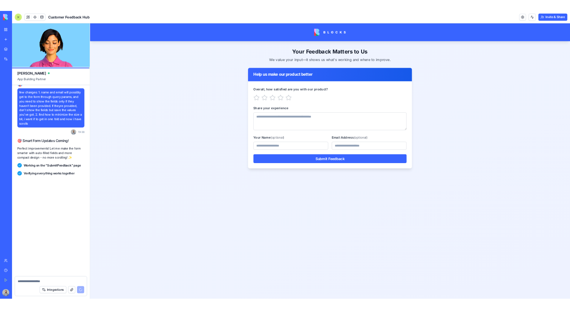
scroll to position [4240, 0]
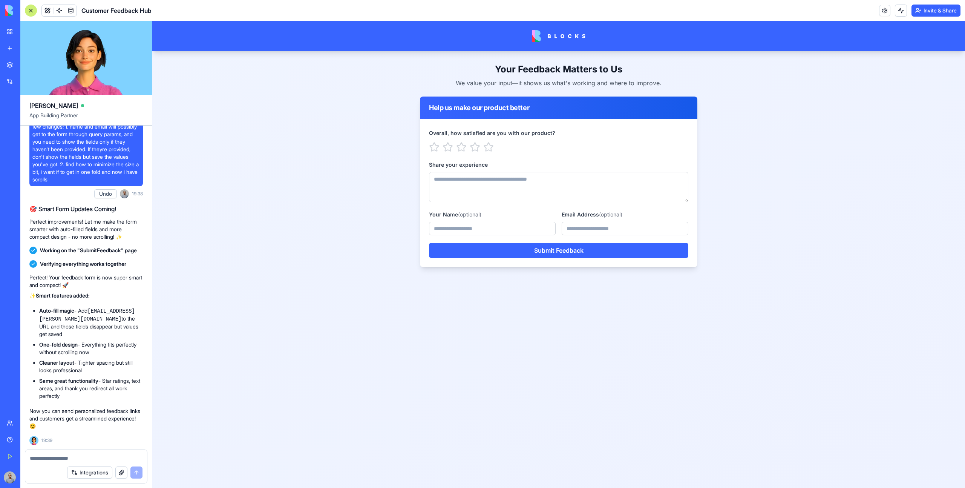
click at [440, 310] on div "Your Feedback Matters to Us We value your input—it shows us what's working and …" at bounding box center [558, 254] width 813 height 467
click at [75, 12] on link at bounding box center [70, 10] width 11 height 11
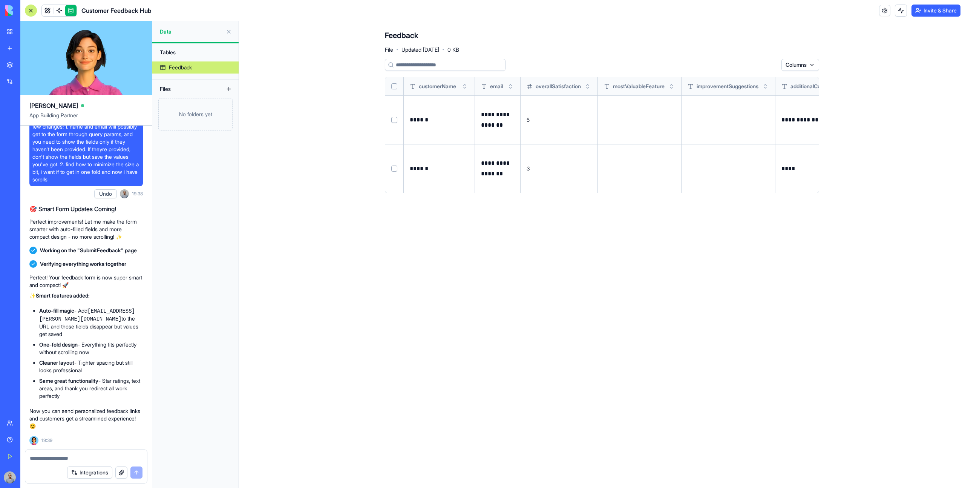
click at [205, 65] on link "Feedback" at bounding box center [195, 67] width 86 height 12
click at [59, 12] on link at bounding box center [59, 10] width 11 height 11
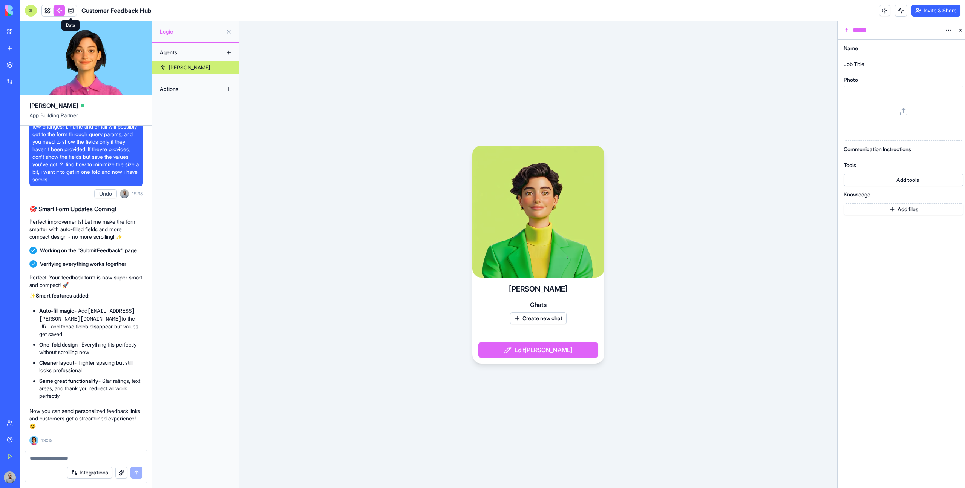
click at [74, 11] on link at bounding box center [70, 10] width 11 height 11
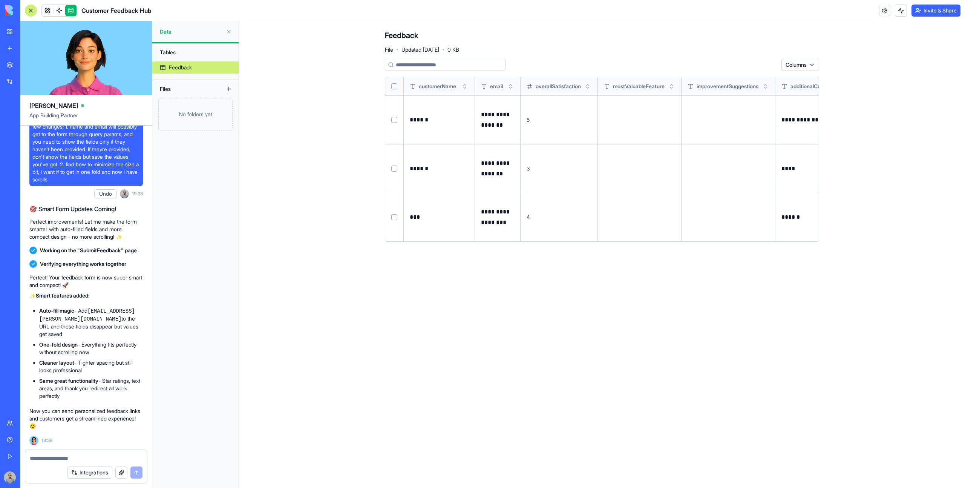
click at [489, 212] on p "**********" at bounding box center [497, 217] width 33 height 21
click at [61, 11] on link at bounding box center [59, 10] width 11 height 11
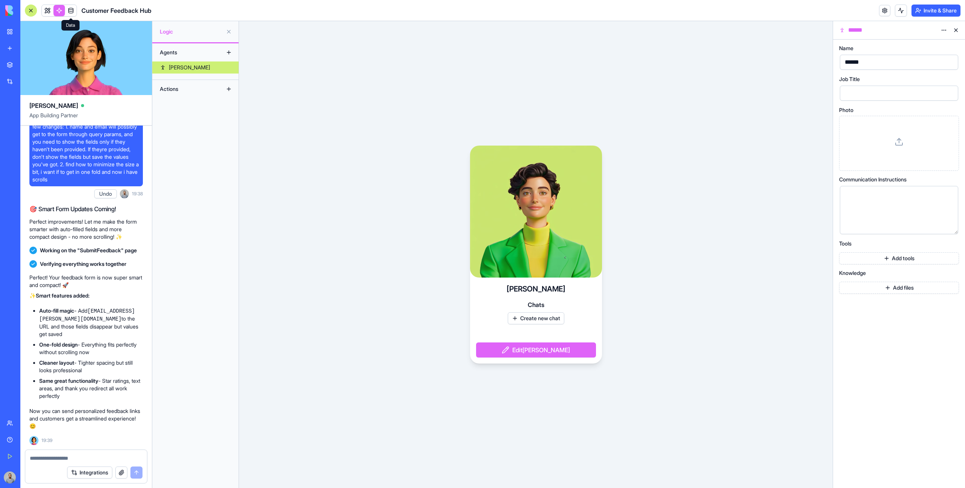
click at [69, 8] on link at bounding box center [70, 10] width 11 height 11
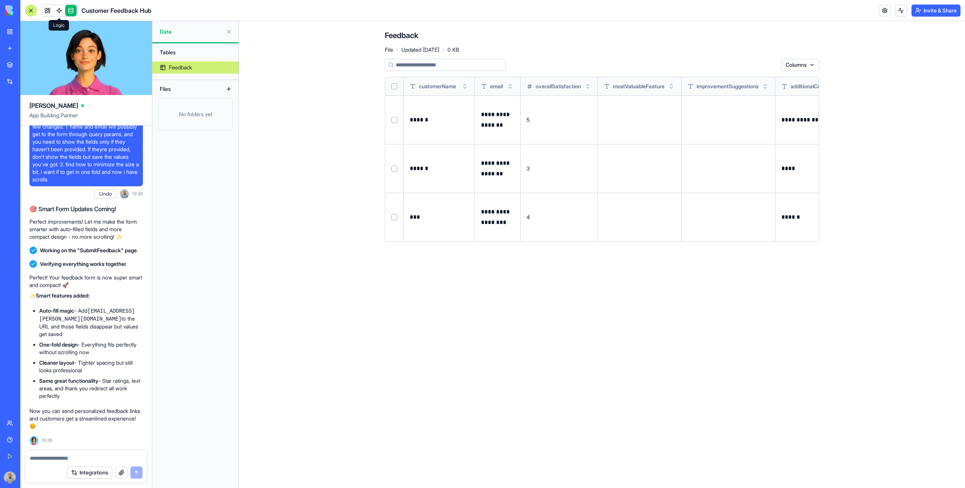
click at [60, 9] on link at bounding box center [59, 10] width 11 height 11
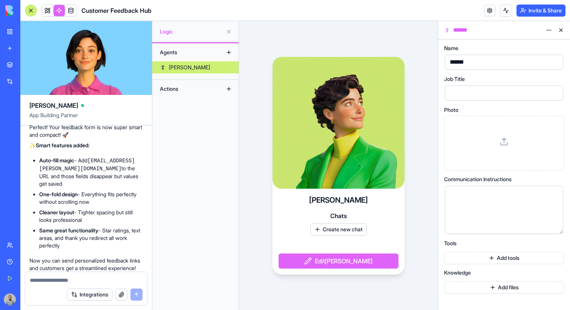
scroll to position [4240, 0]
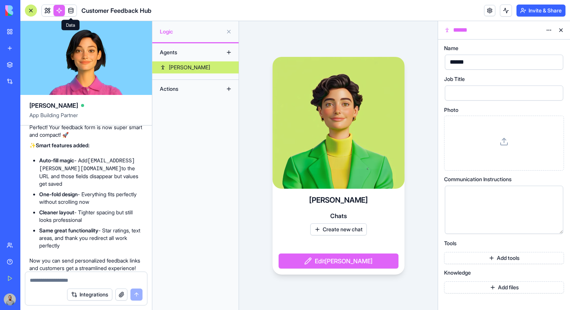
click at [71, 12] on link at bounding box center [70, 10] width 11 height 11
